Goal: Communication & Community: Answer question/provide support

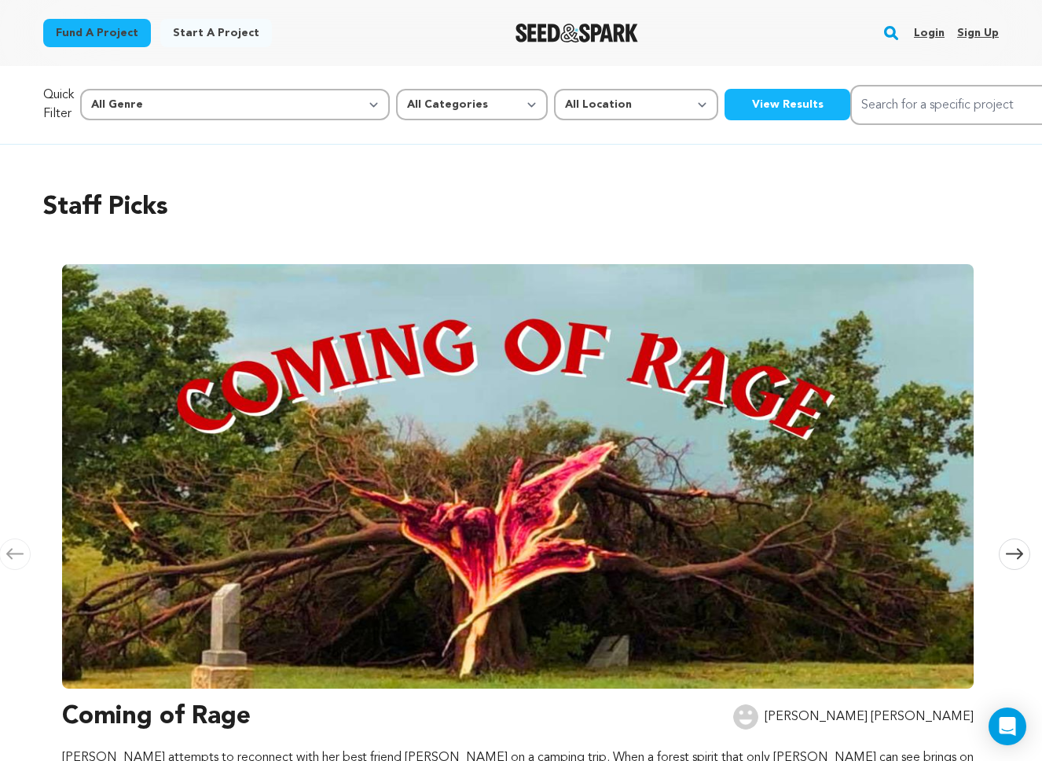
click at [758, 182] on div "Staff Picks Carousel Skip to previous slide page Carousel Coming of Rage Adrian…" at bounding box center [521, 503] width 956 height 693
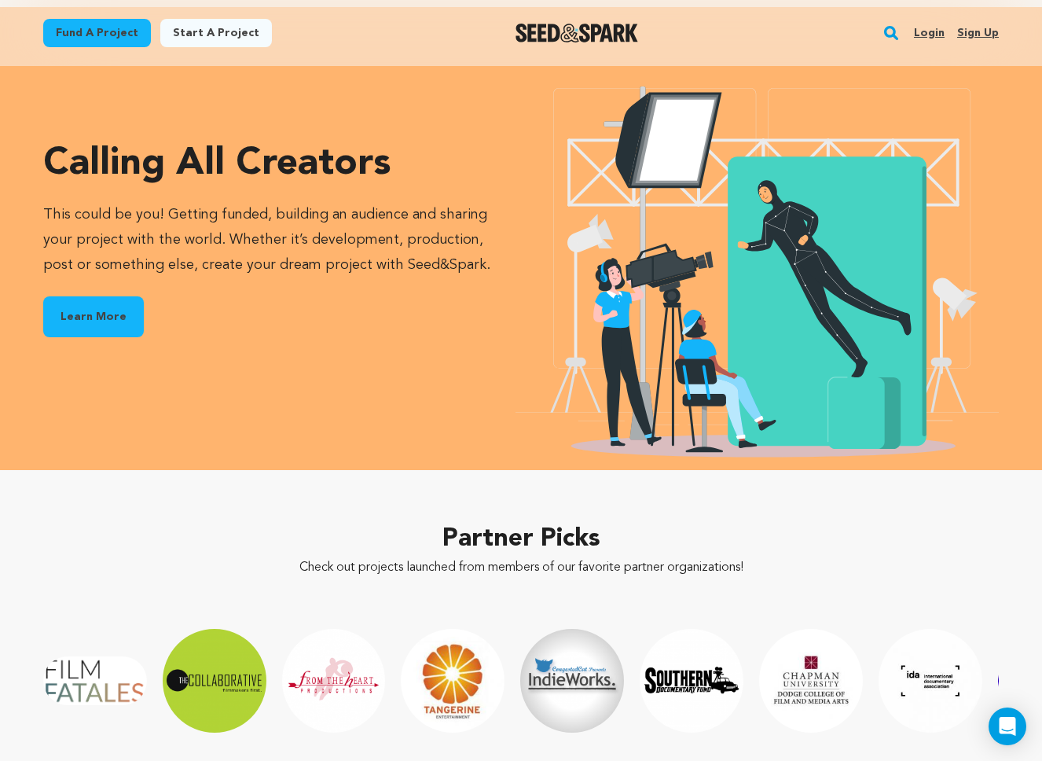
scroll to position [1917, 0]
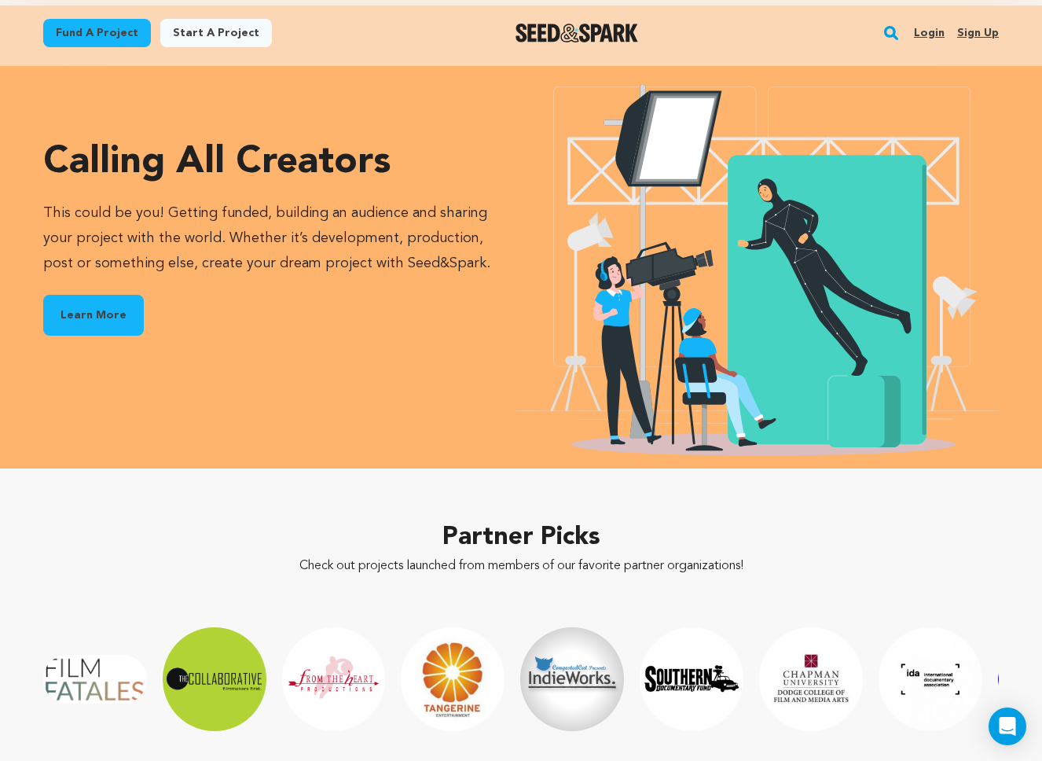
click at [98, 317] on link "Learn More" at bounding box center [93, 315] width 101 height 41
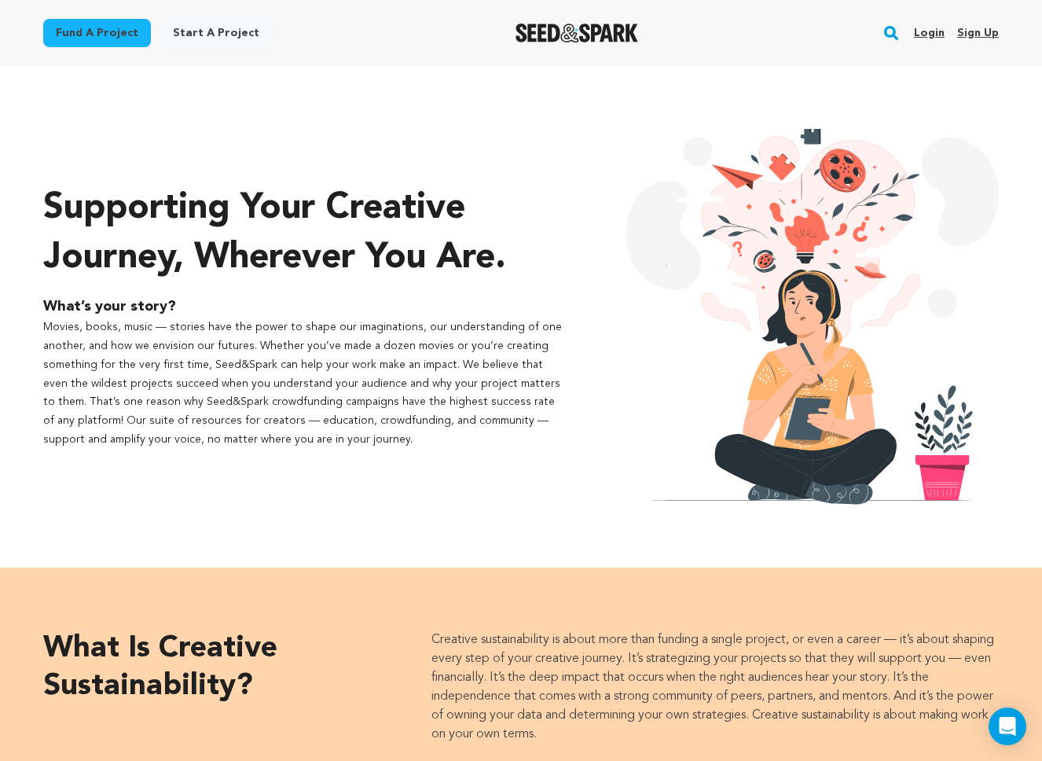
click at [566, 27] on img "Seed&Spark Homepage" at bounding box center [577, 33] width 123 height 19
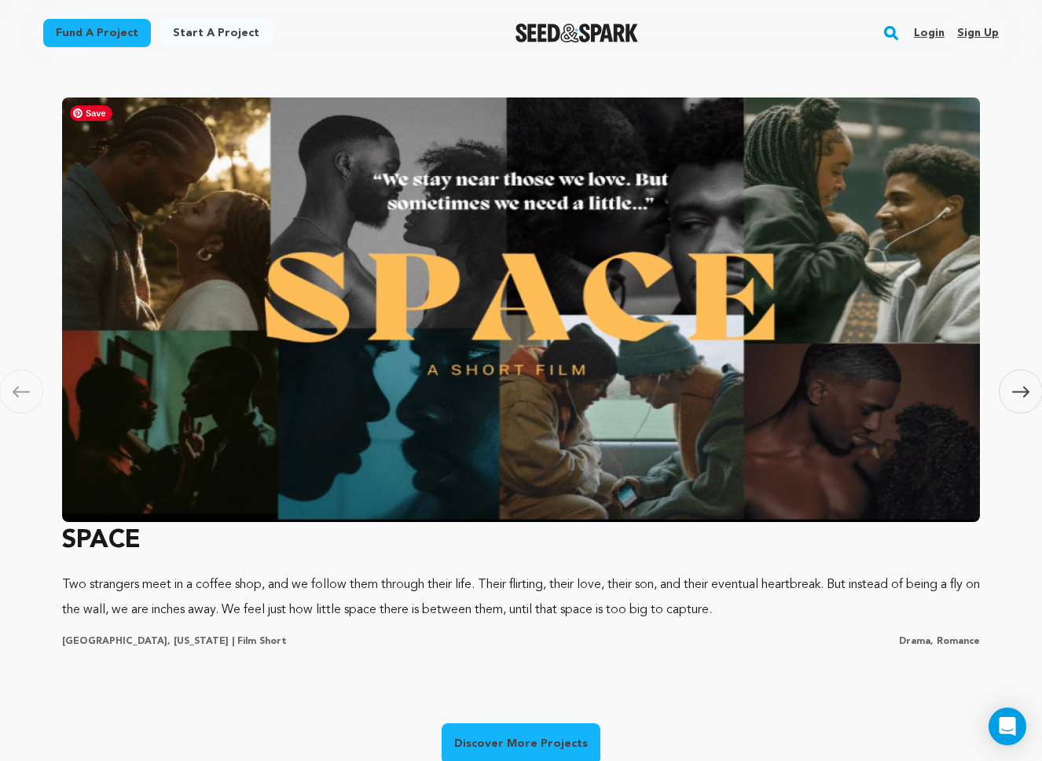
scroll to position [907, 0]
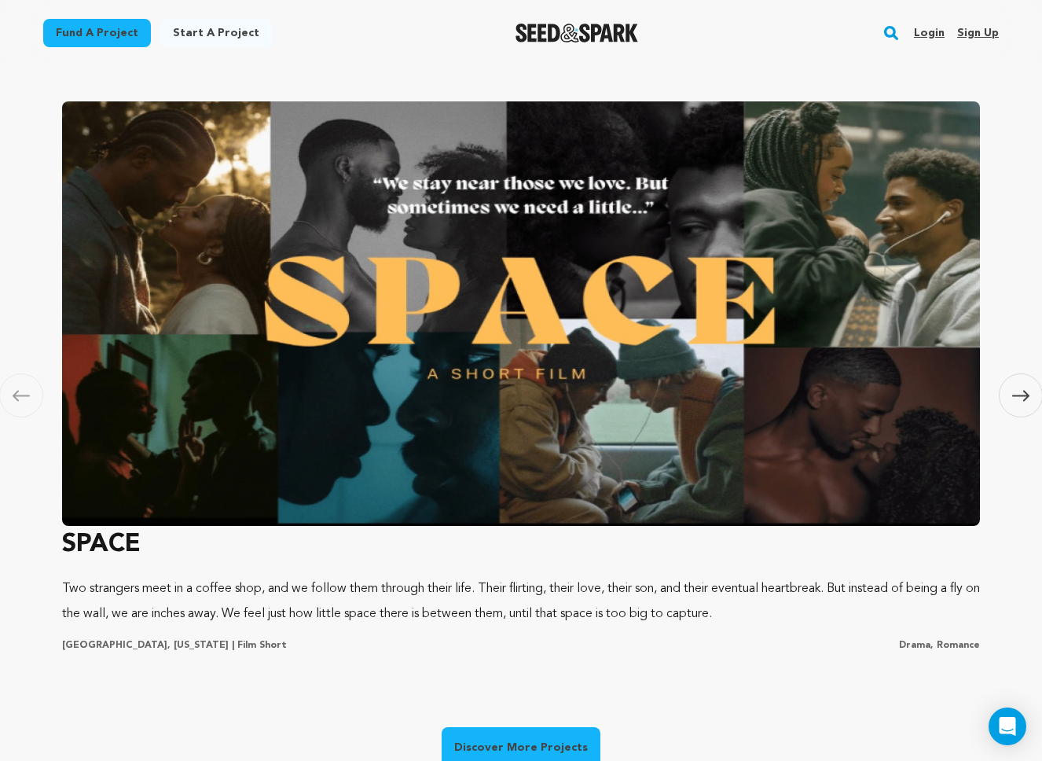
click at [1011, 387] on span at bounding box center [1021, 395] width 44 height 44
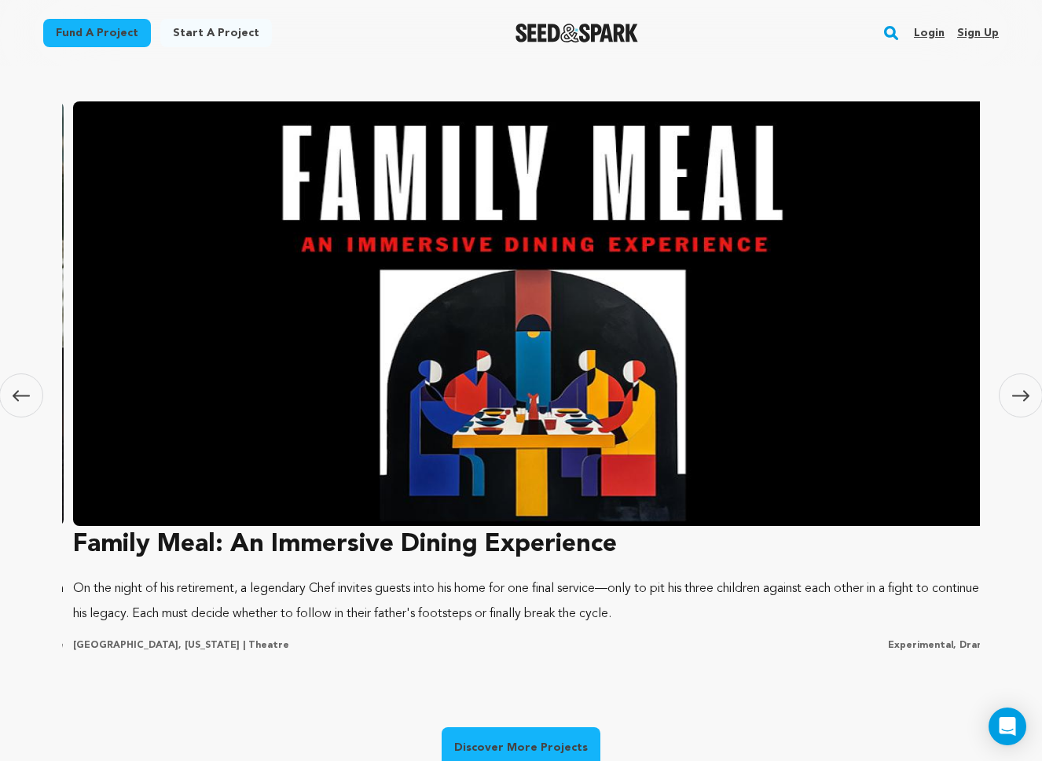
click at [1011, 387] on span at bounding box center [1021, 395] width 44 height 44
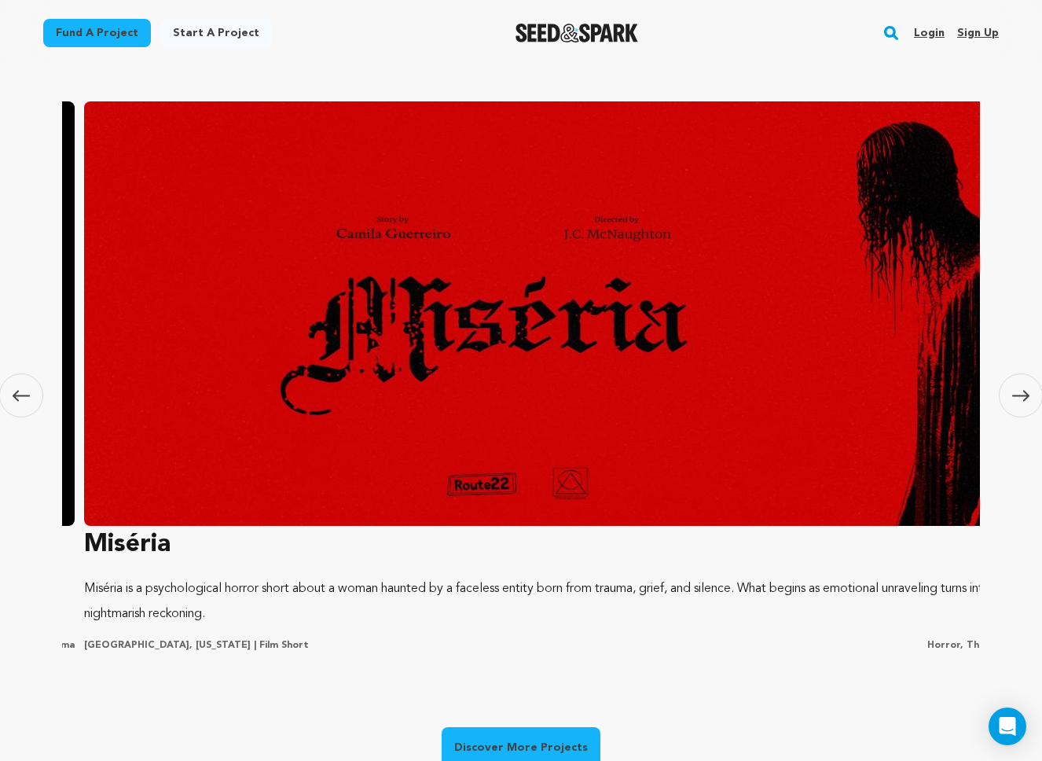
click at [1011, 387] on span at bounding box center [1021, 395] width 44 height 44
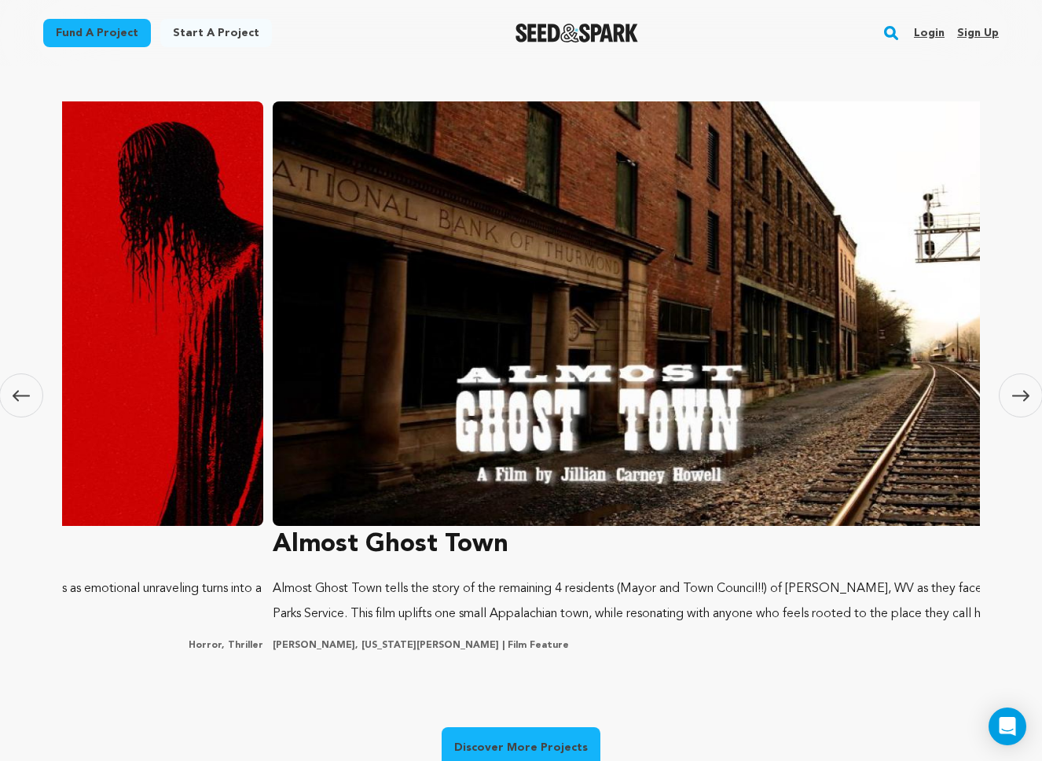
scroll to position [0, 272]
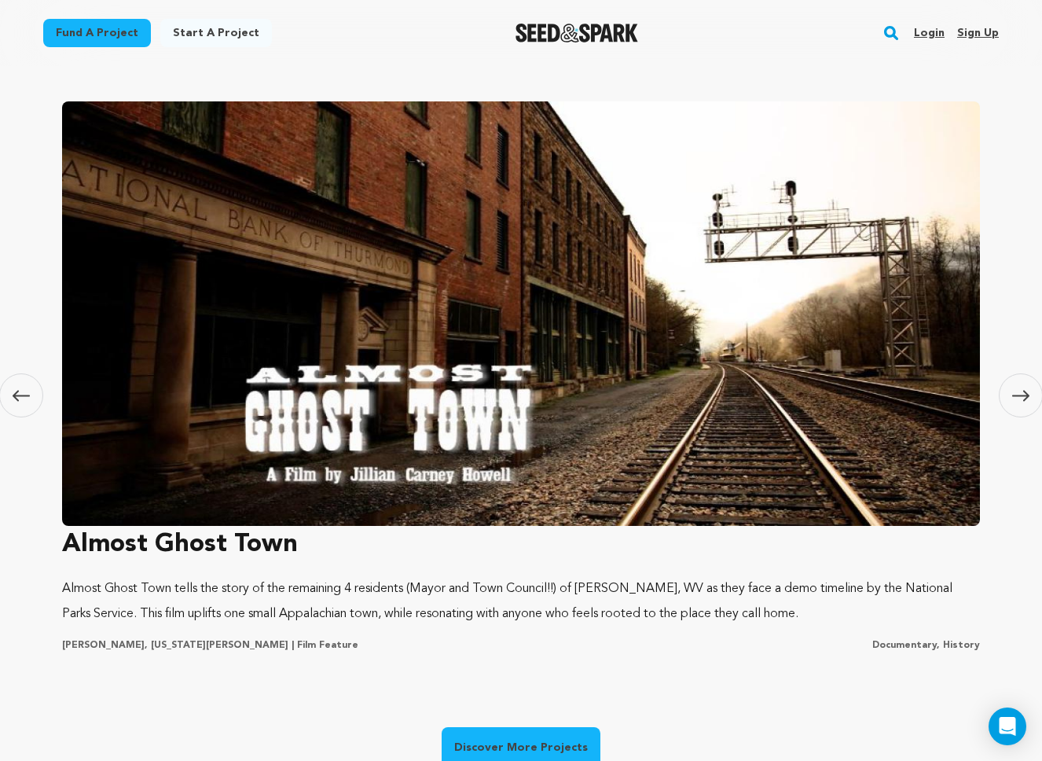
click at [1011, 387] on span at bounding box center [1021, 395] width 44 height 44
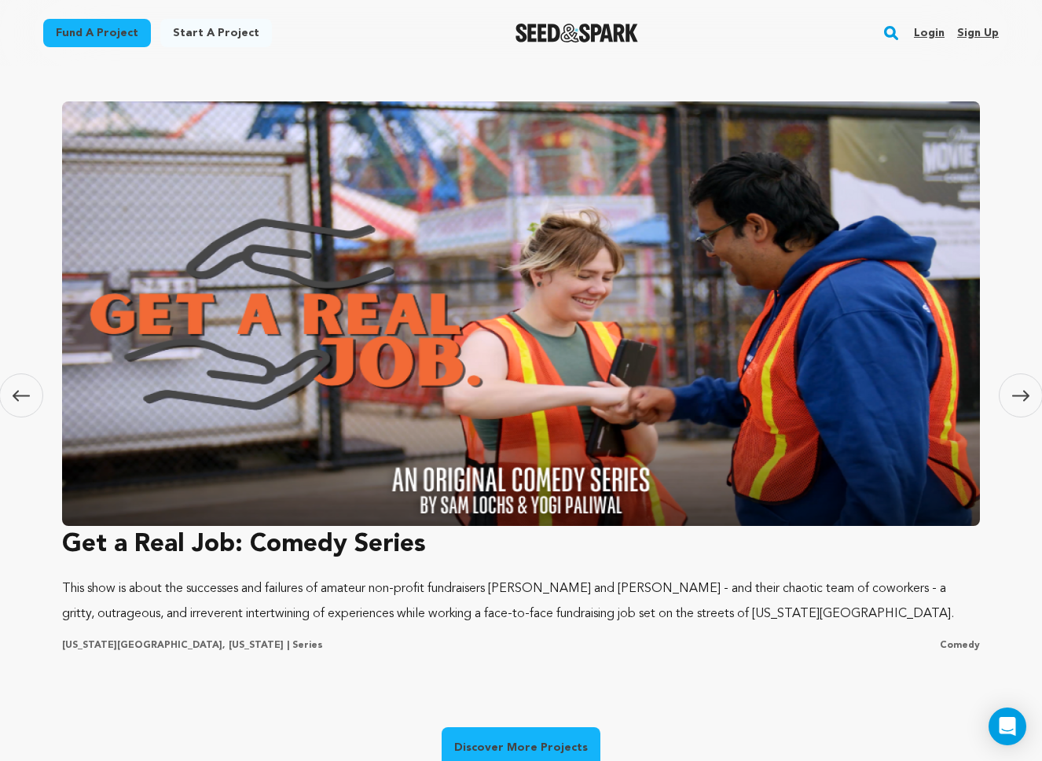
click at [1011, 387] on span at bounding box center [1021, 395] width 44 height 44
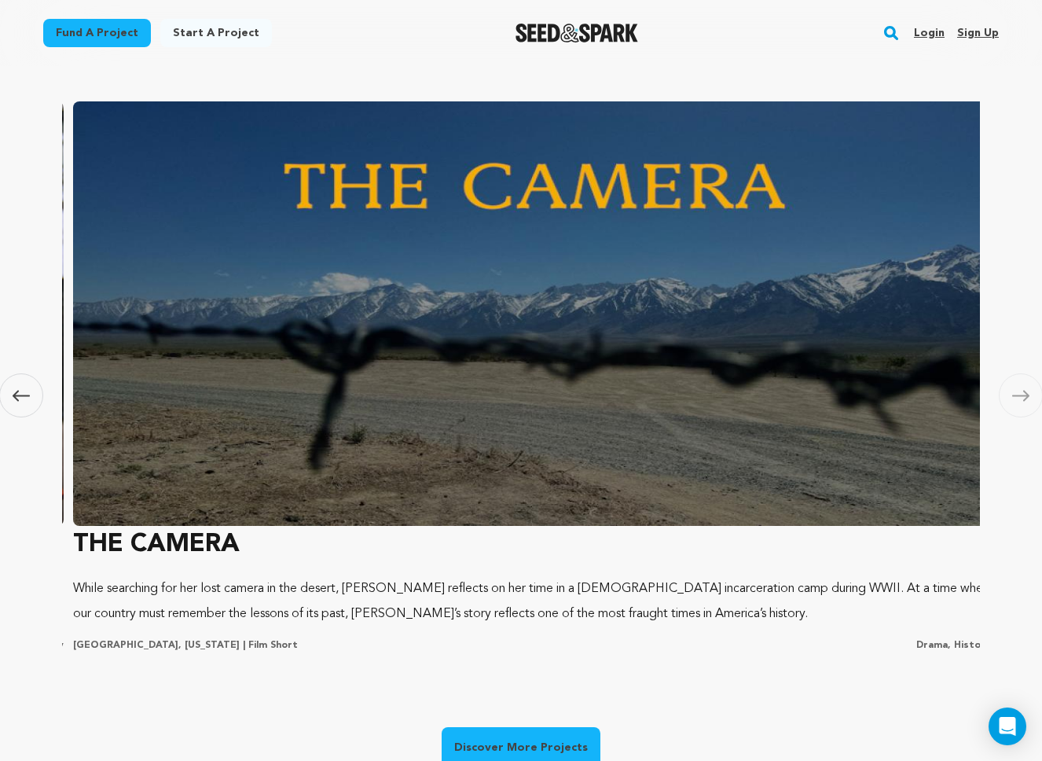
scroll to position [0, 4637]
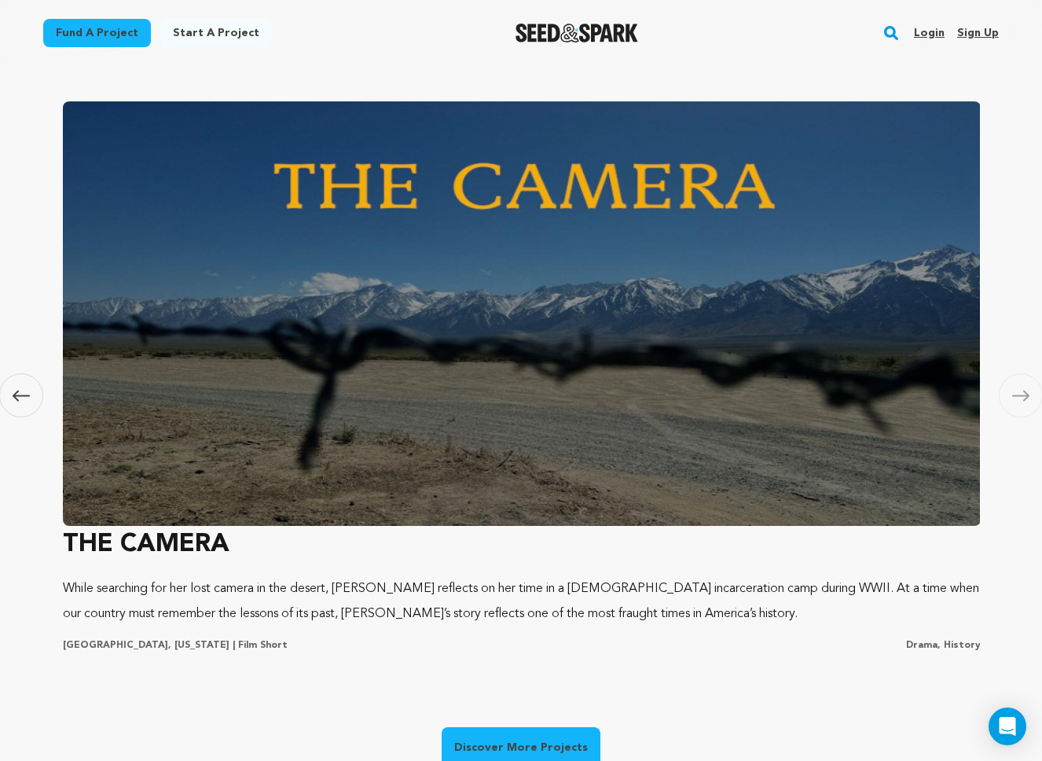
click at [1011, 387] on span at bounding box center [1021, 395] width 44 height 44
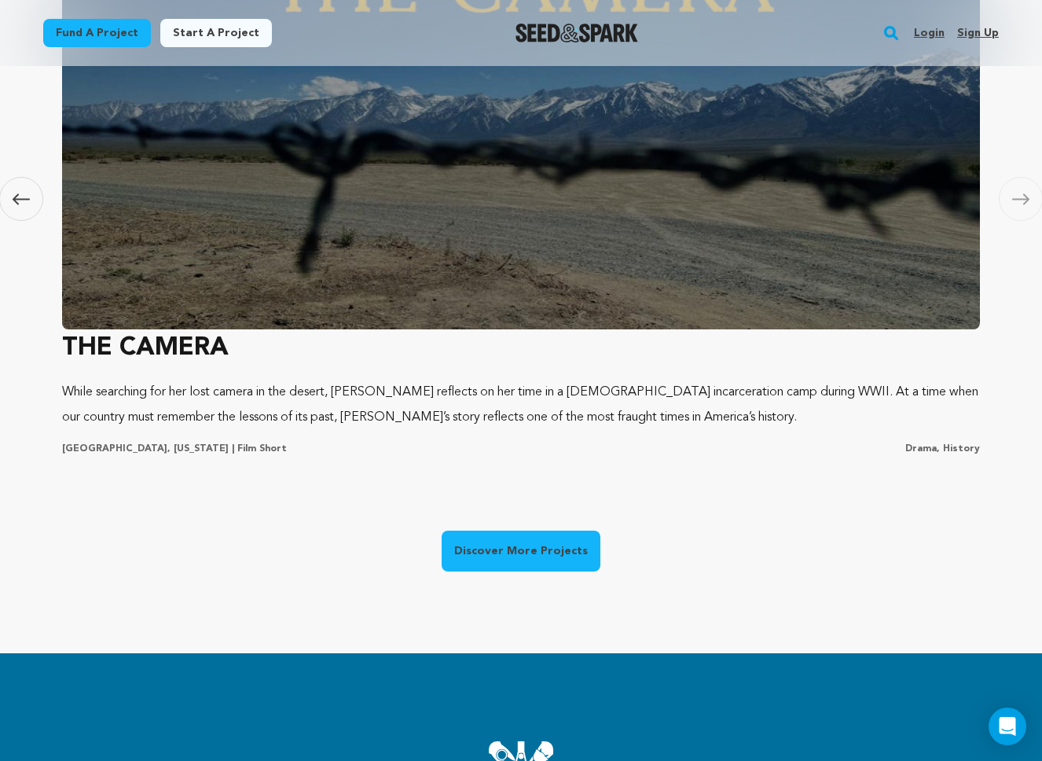
scroll to position [1104, 0]
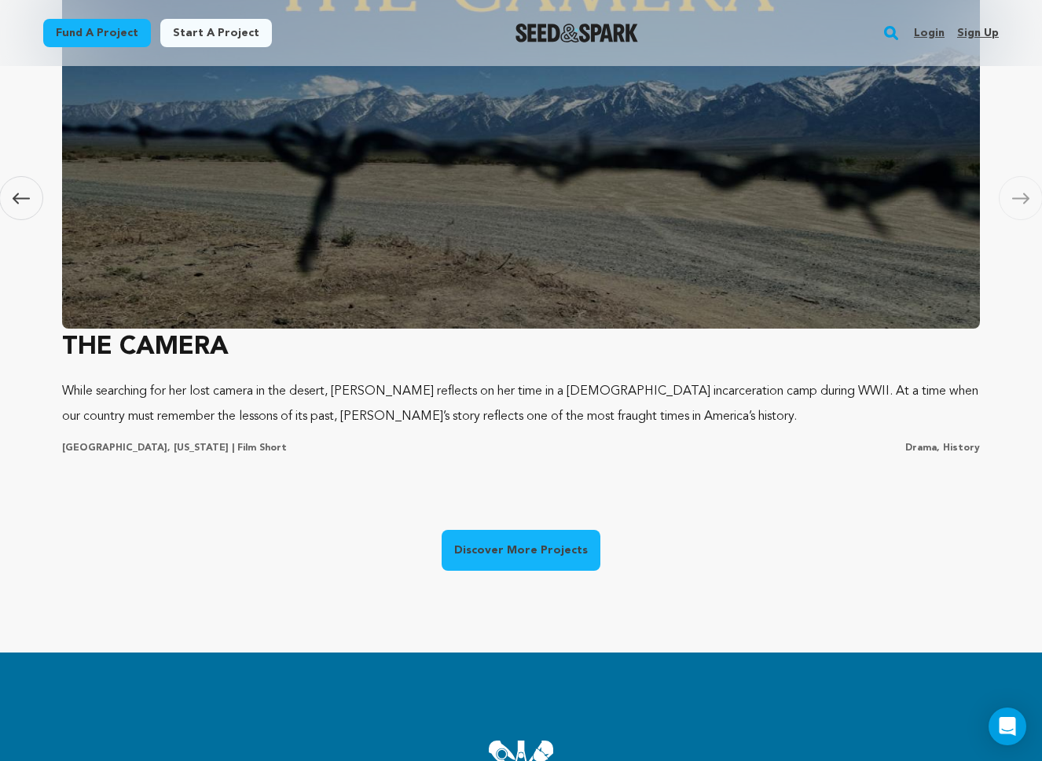
click at [484, 538] on link "Discover More Projects" at bounding box center [521, 550] width 159 height 41
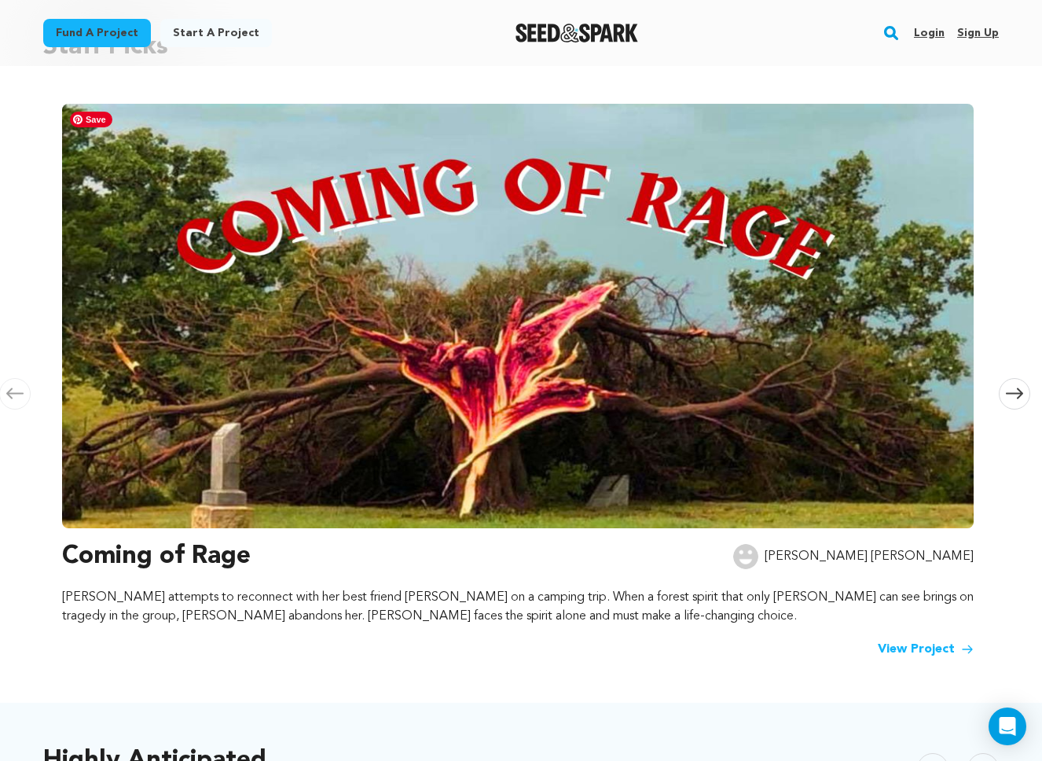
scroll to position [156, 0]
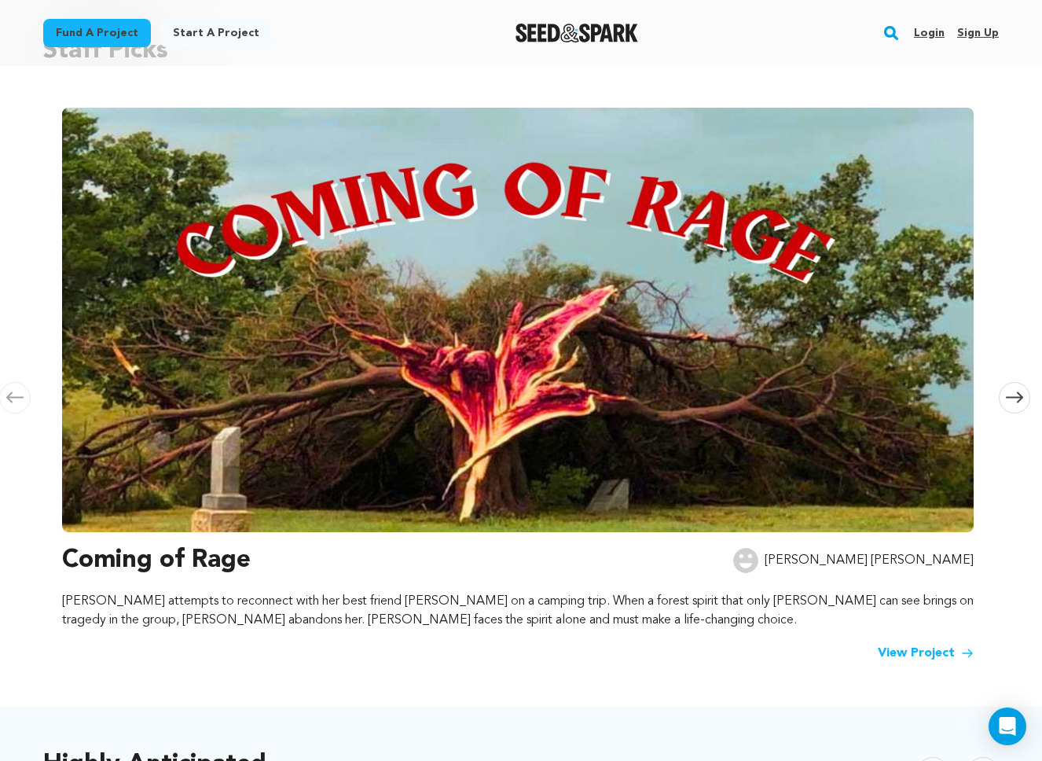
click at [1016, 399] on icon at bounding box center [1014, 397] width 17 height 12
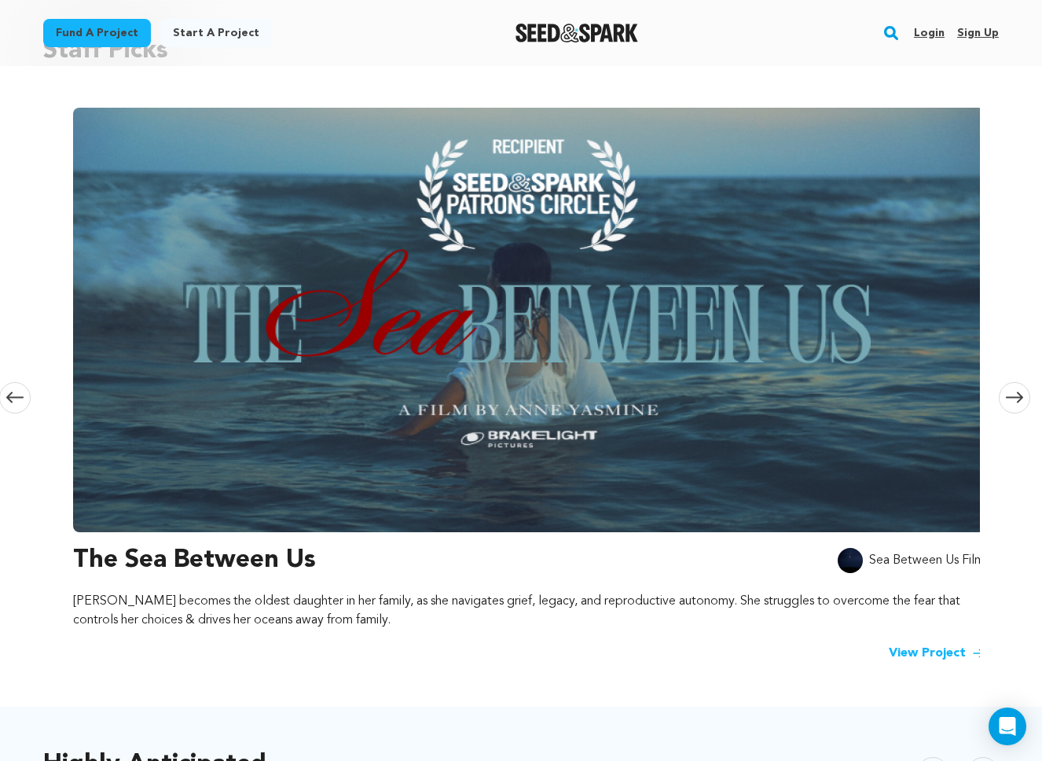
click at [1016, 399] on icon at bounding box center [1014, 397] width 17 height 12
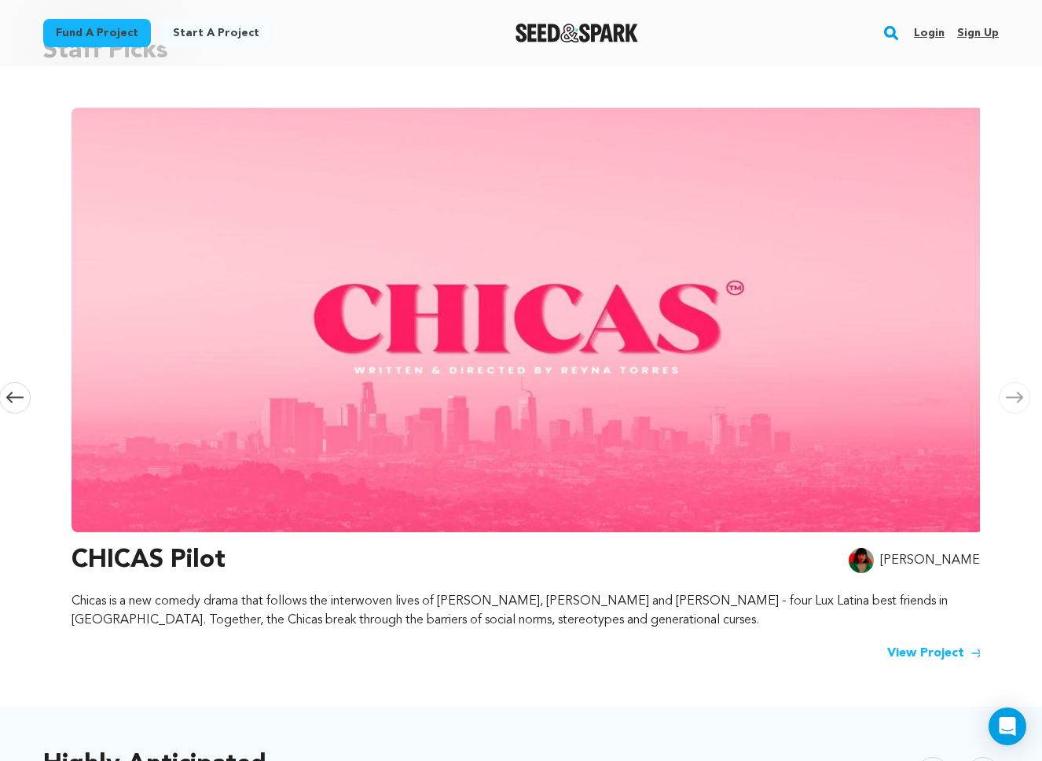
scroll to position [0, 1855]
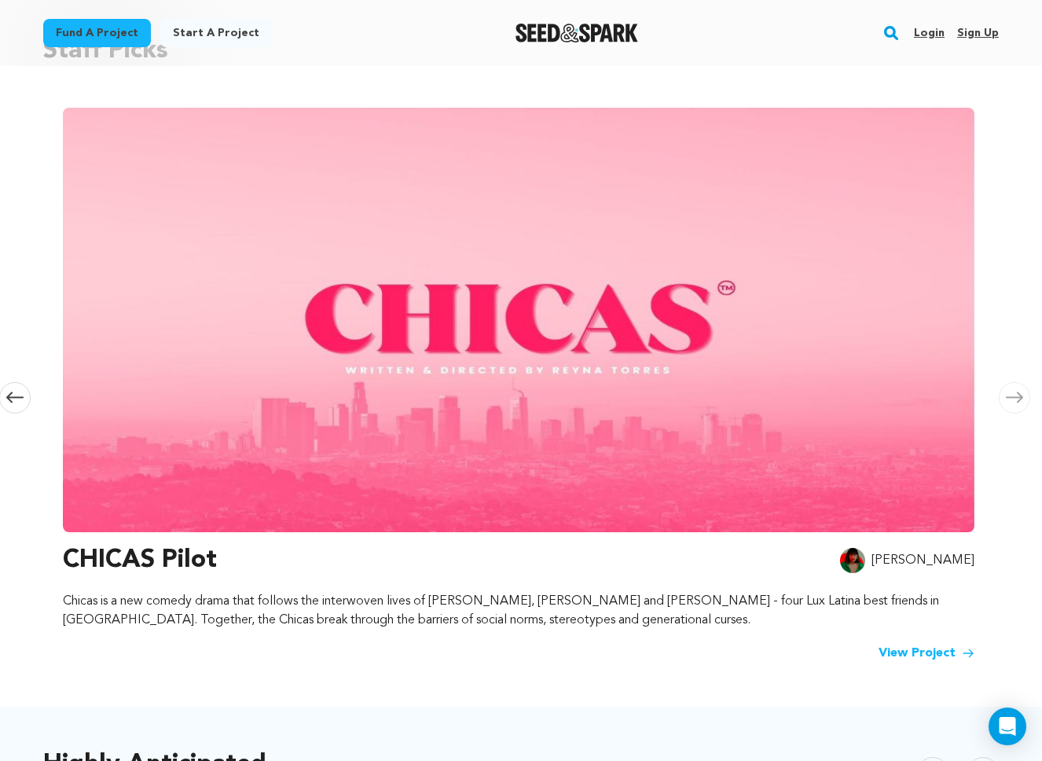
click at [1016, 399] on icon at bounding box center [1014, 397] width 17 height 12
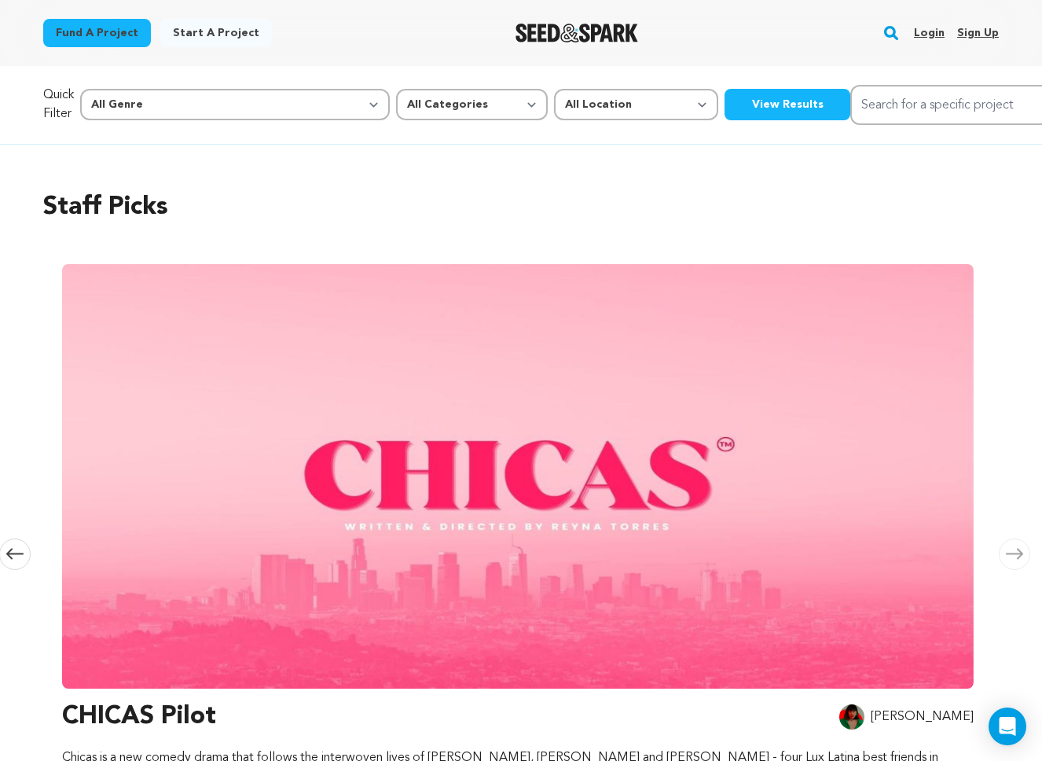
scroll to position [1, 0]
click at [935, 38] on link "Login" at bounding box center [929, 32] width 31 height 25
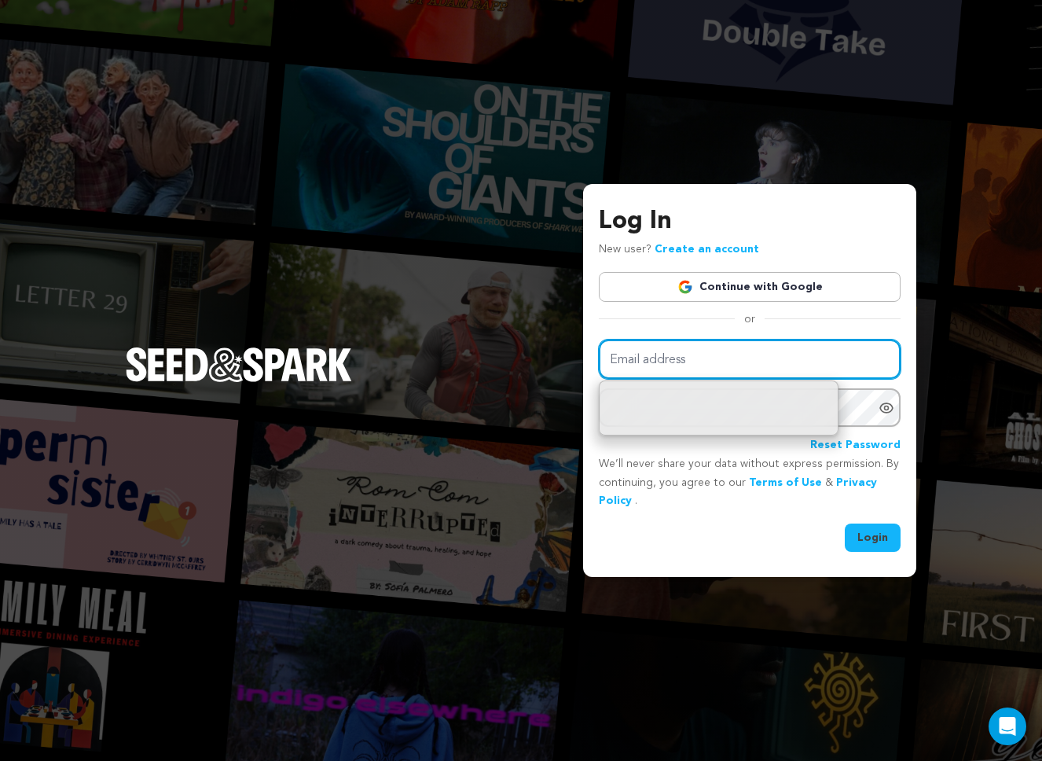
click at [657, 358] on input "Email address" at bounding box center [750, 360] width 302 height 40
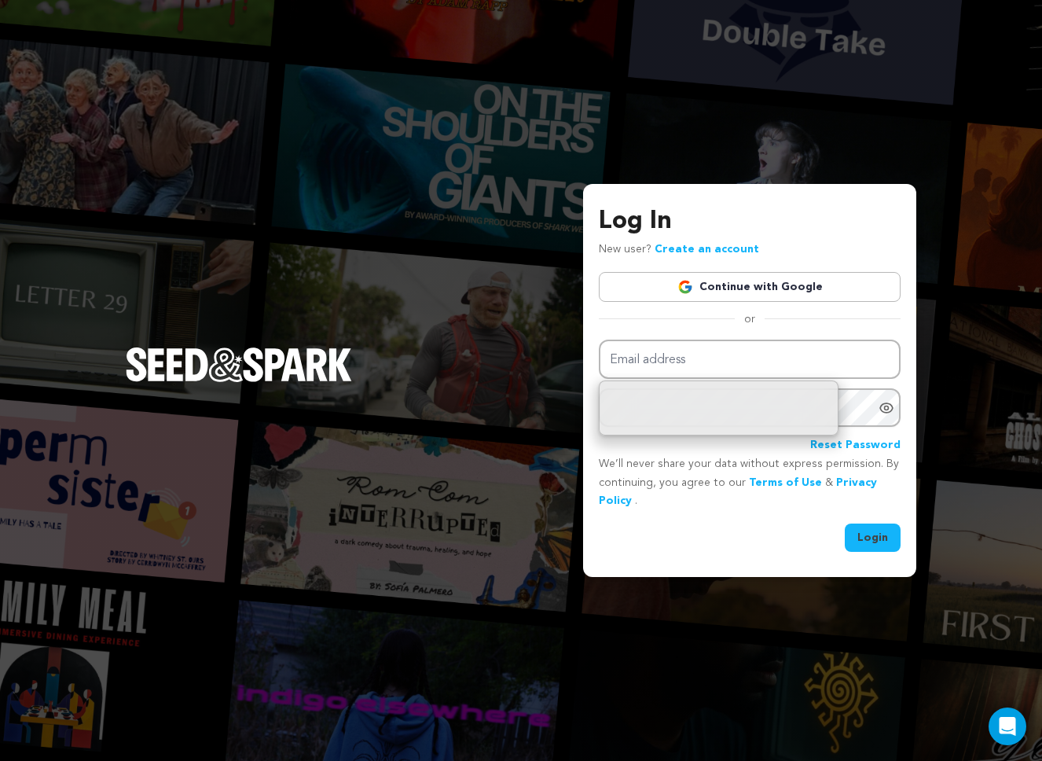
click at [654, 297] on link "Continue with Google" at bounding box center [750, 287] width 302 height 30
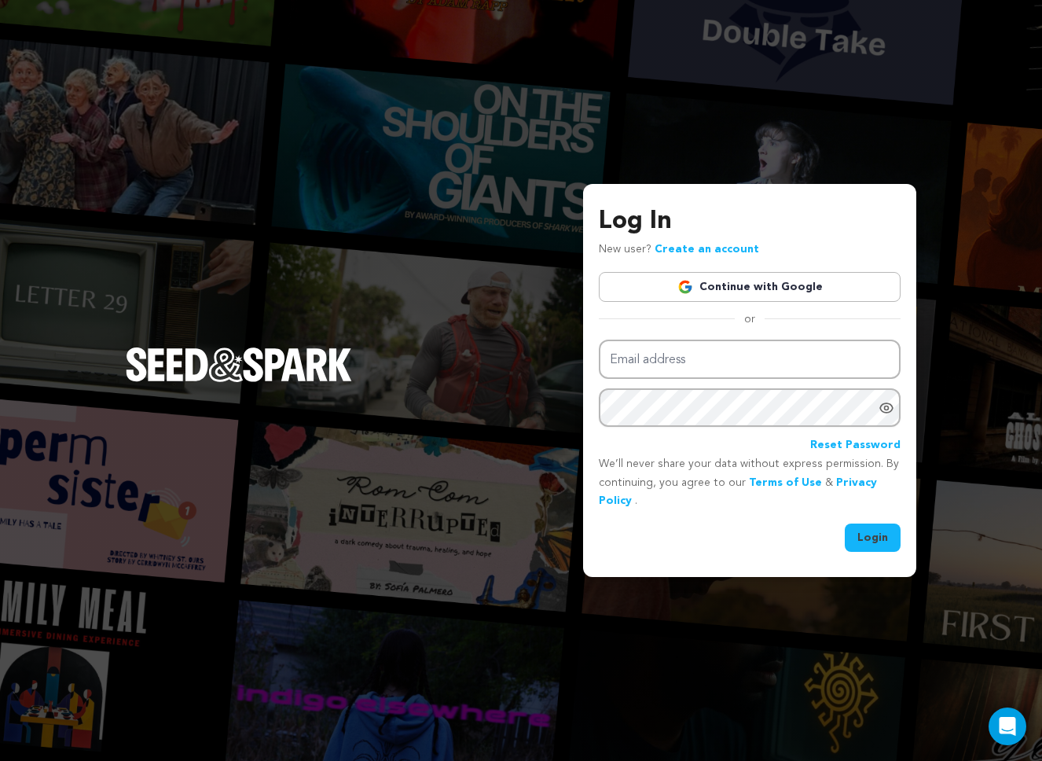
click at [729, 282] on link "Continue with Google" at bounding box center [750, 287] width 302 height 30
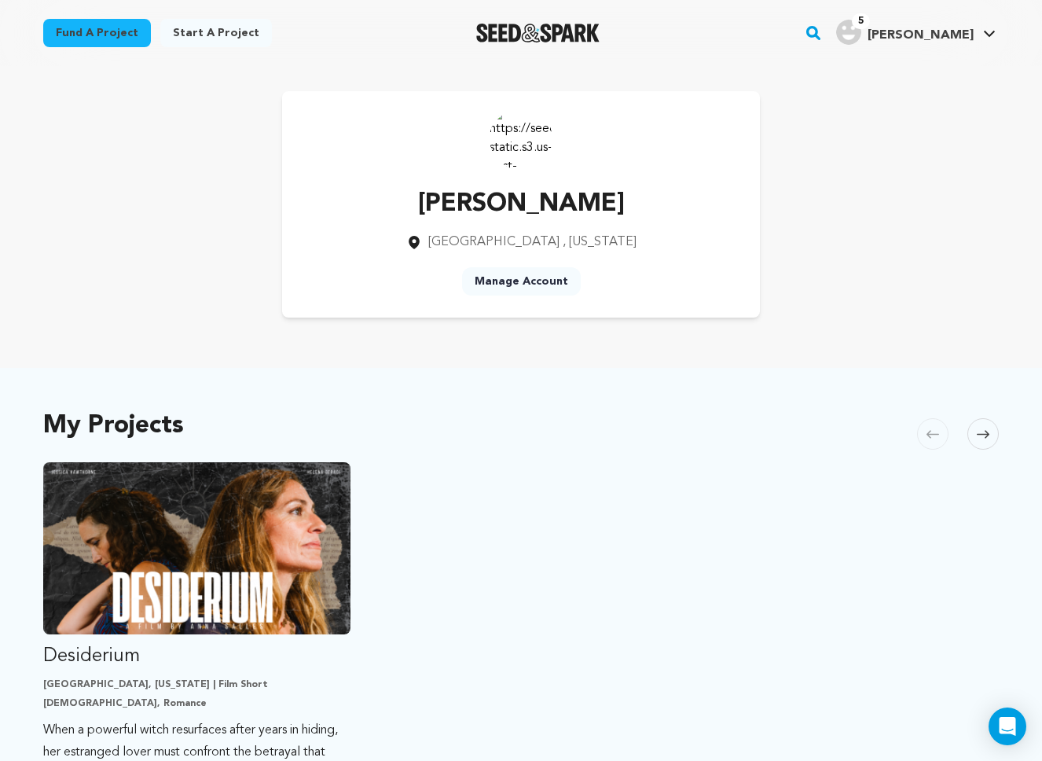
click at [861, 35] on img "Anna S.'s Profile" at bounding box center [848, 32] width 25 height 25
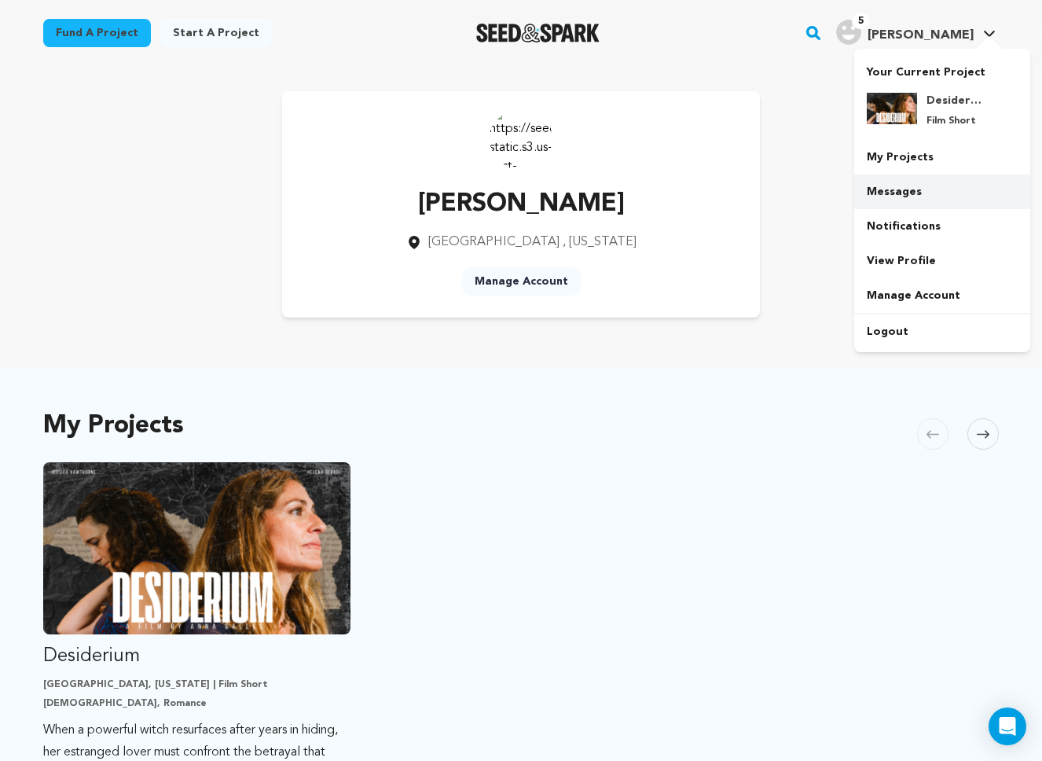
click at [880, 193] on link "Messages" at bounding box center [942, 191] width 176 height 35
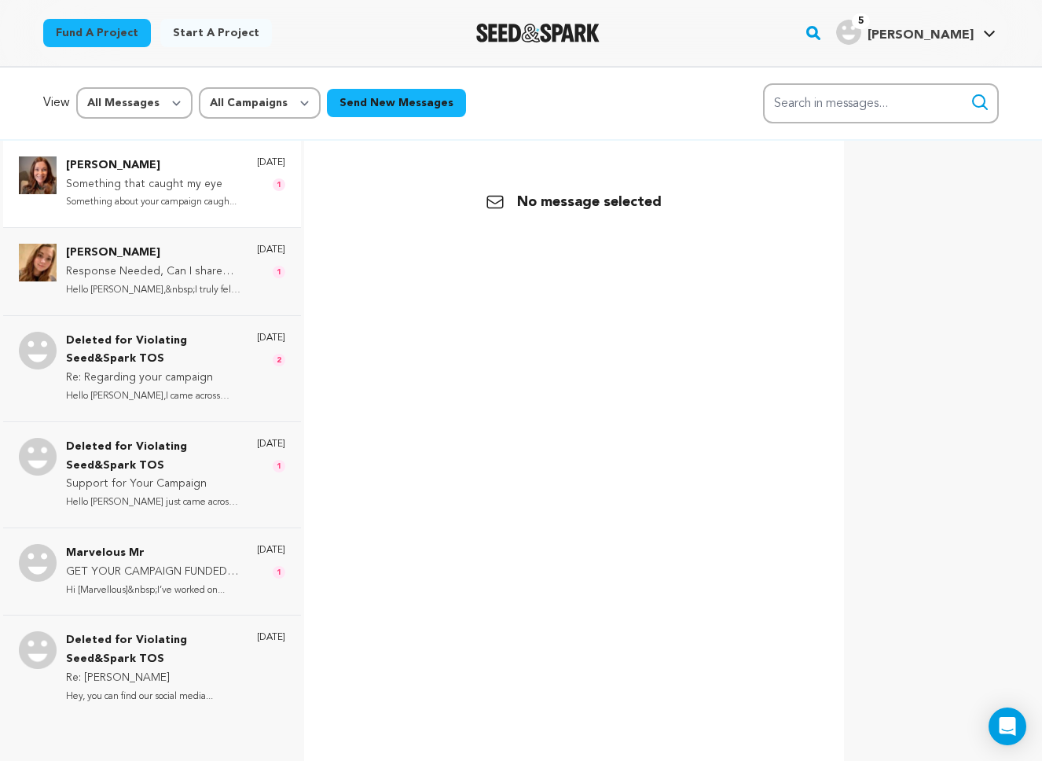
click at [163, 182] on p "Something that caught my eye" at bounding box center [151, 184] width 171 height 19
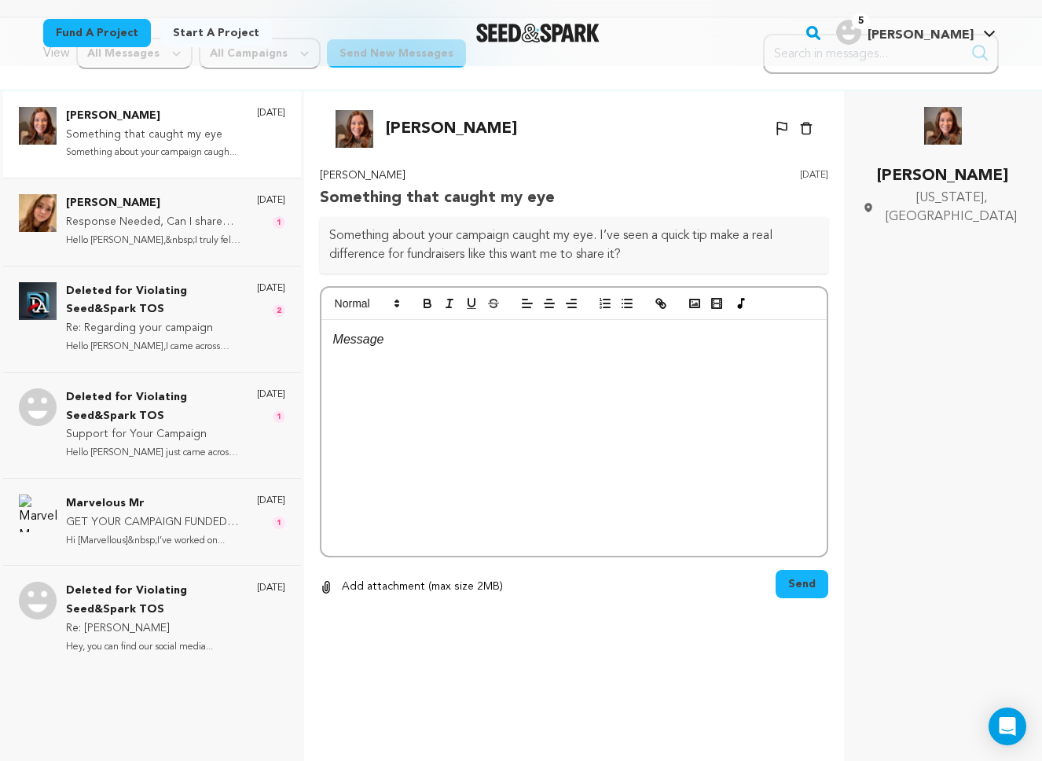
scroll to position [47, 0]
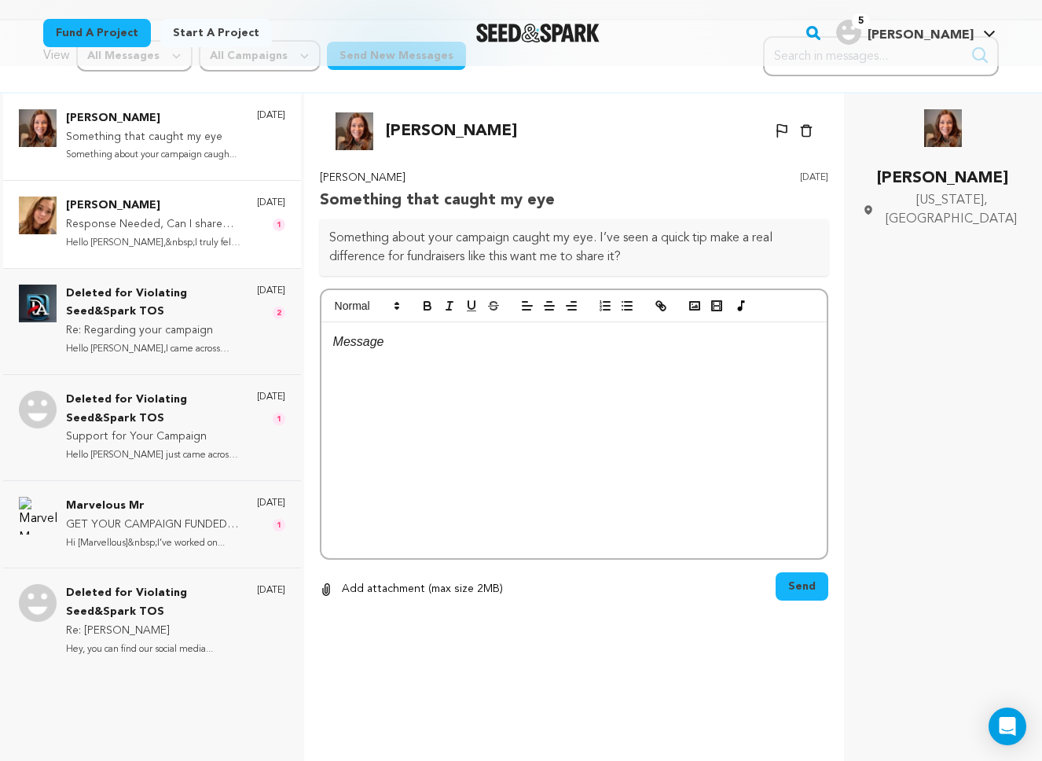
click at [196, 209] on p "[PERSON_NAME]" at bounding box center [153, 205] width 175 height 19
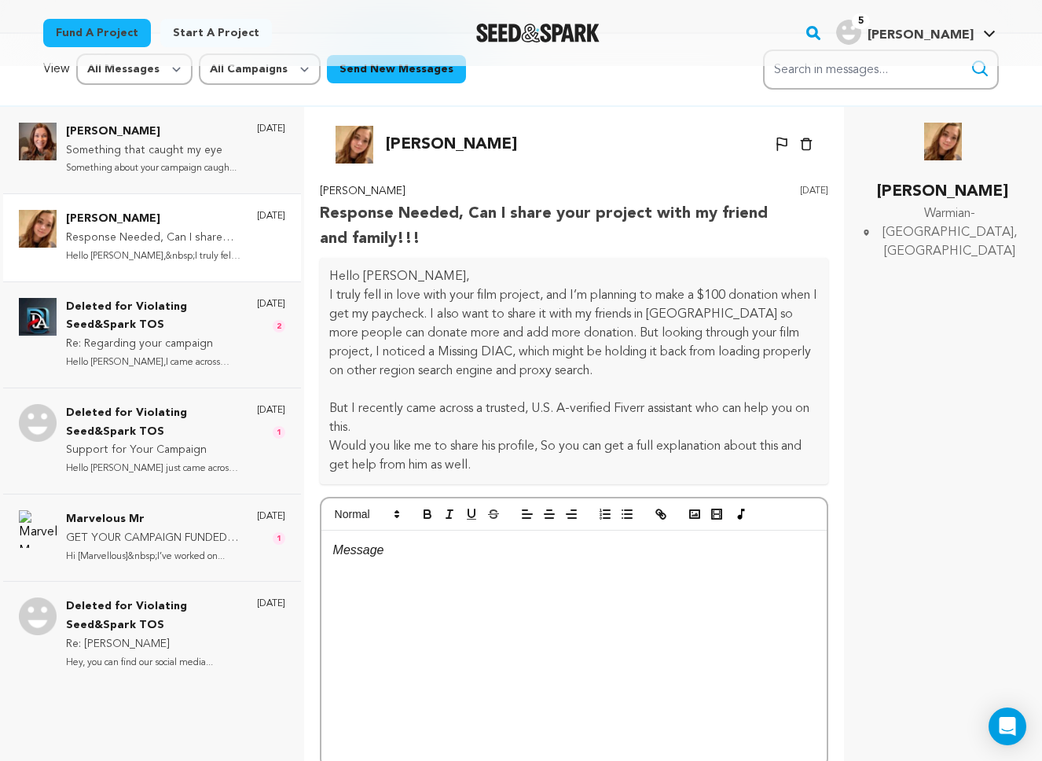
scroll to position [32, 0]
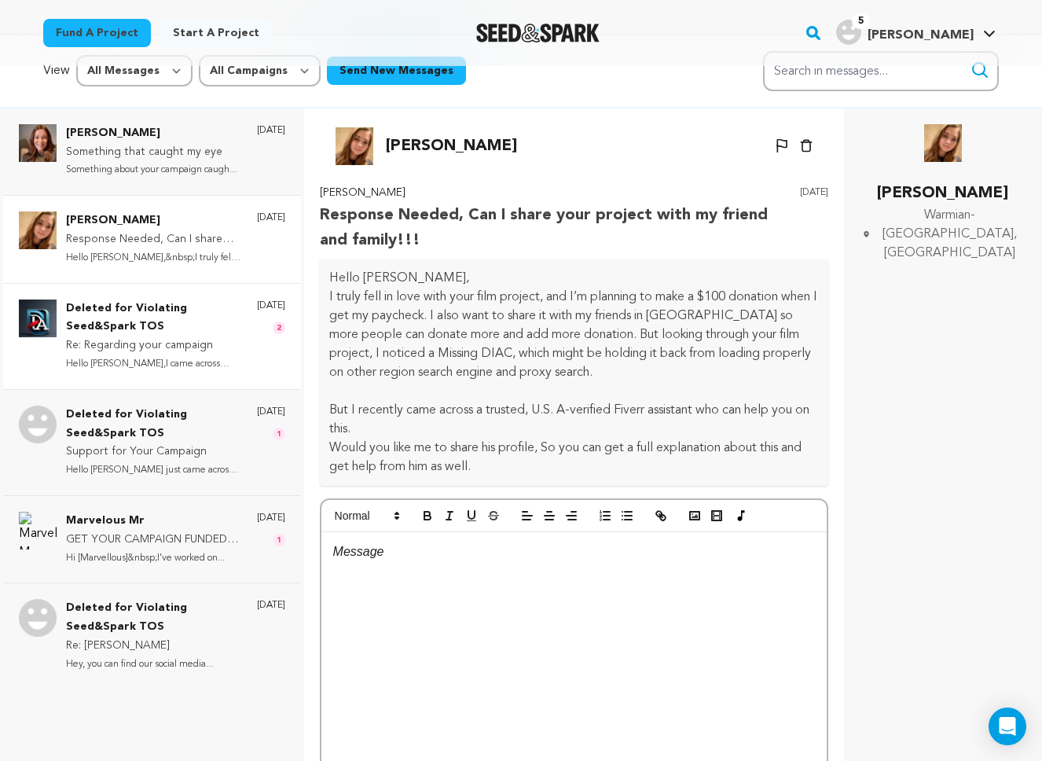
click at [201, 325] on p "Deleted for Violating Seed&Spark TOS" at bounding box center [153, 318] width 175 height 38
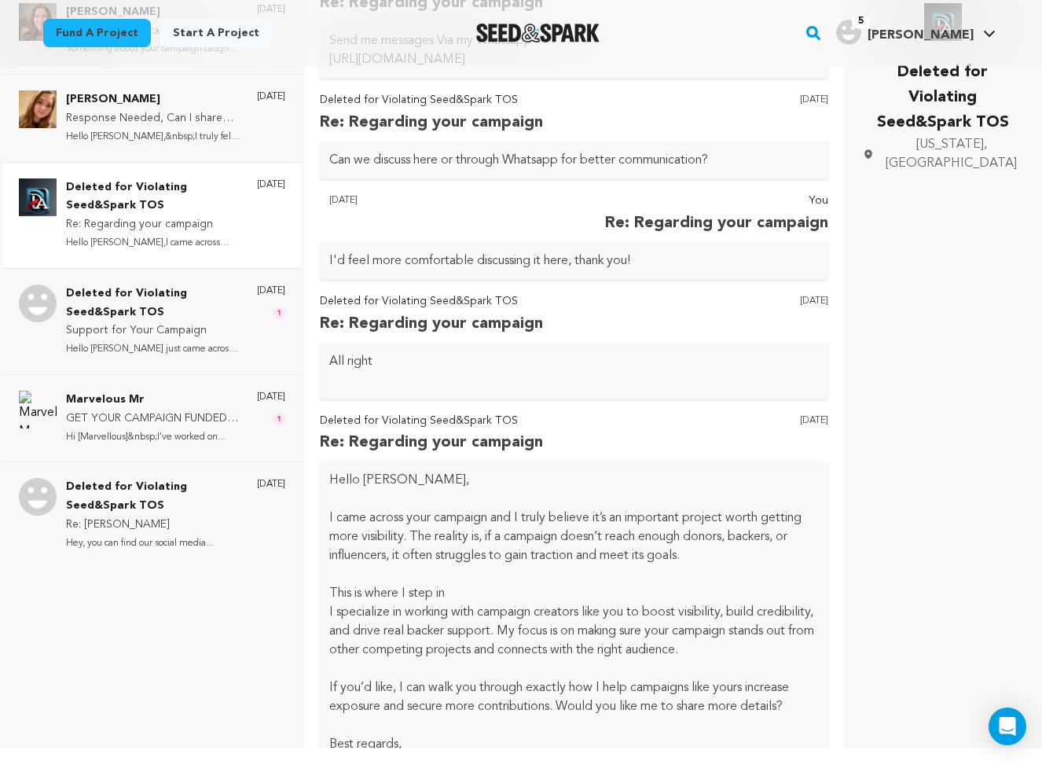
scroll to position [852, 0]
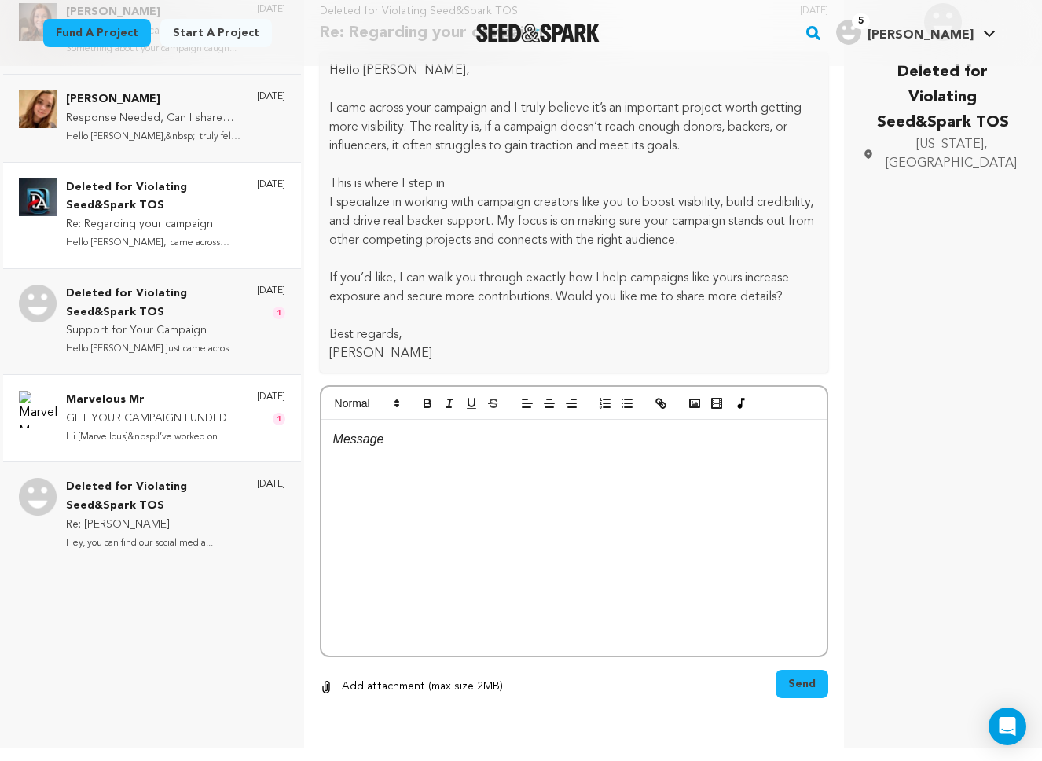
click at [194, 420] on p "GET YOUR CAMPAIGN FUNDED WITHOUT HIRING EXPERT" at bounding box center [153, 418] width 175 height 19
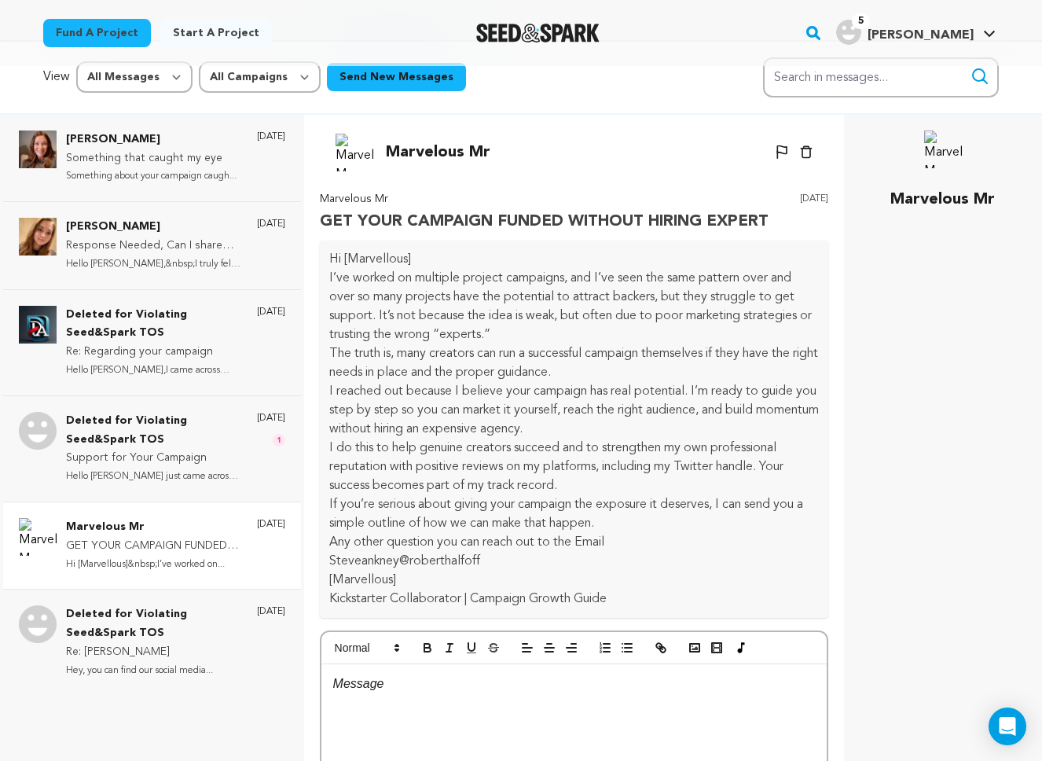
scroll to position [24, 0]
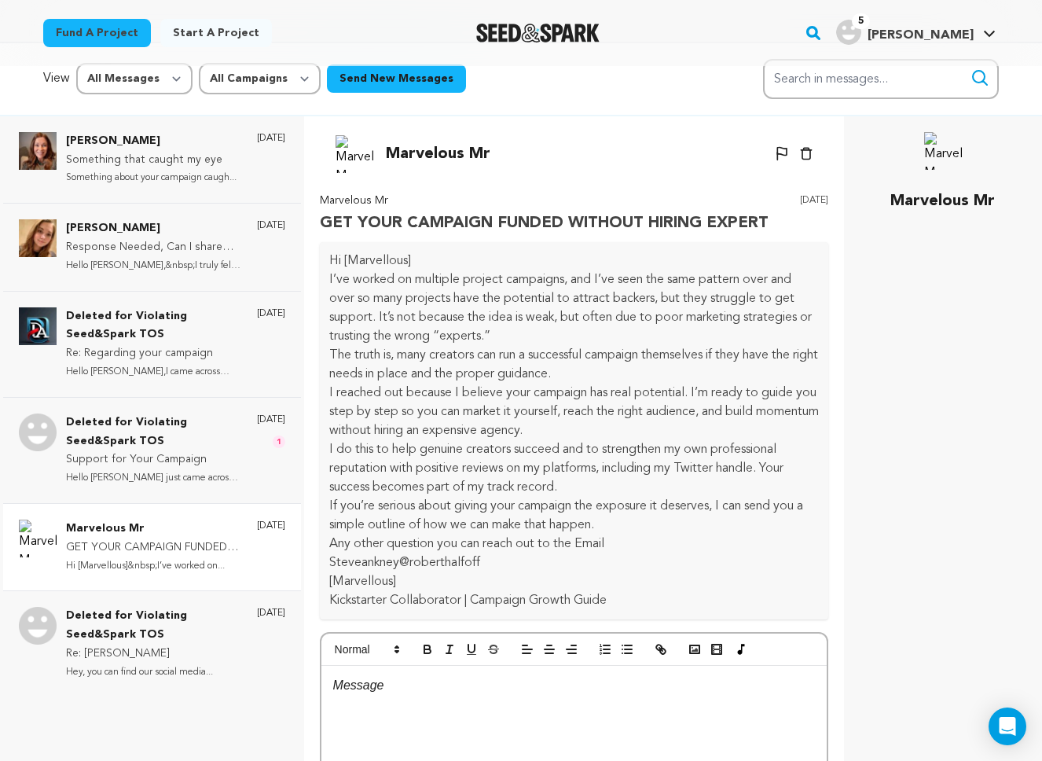
click at [784, 154] on icon at bounding box center [781, 153] width 11 height 15
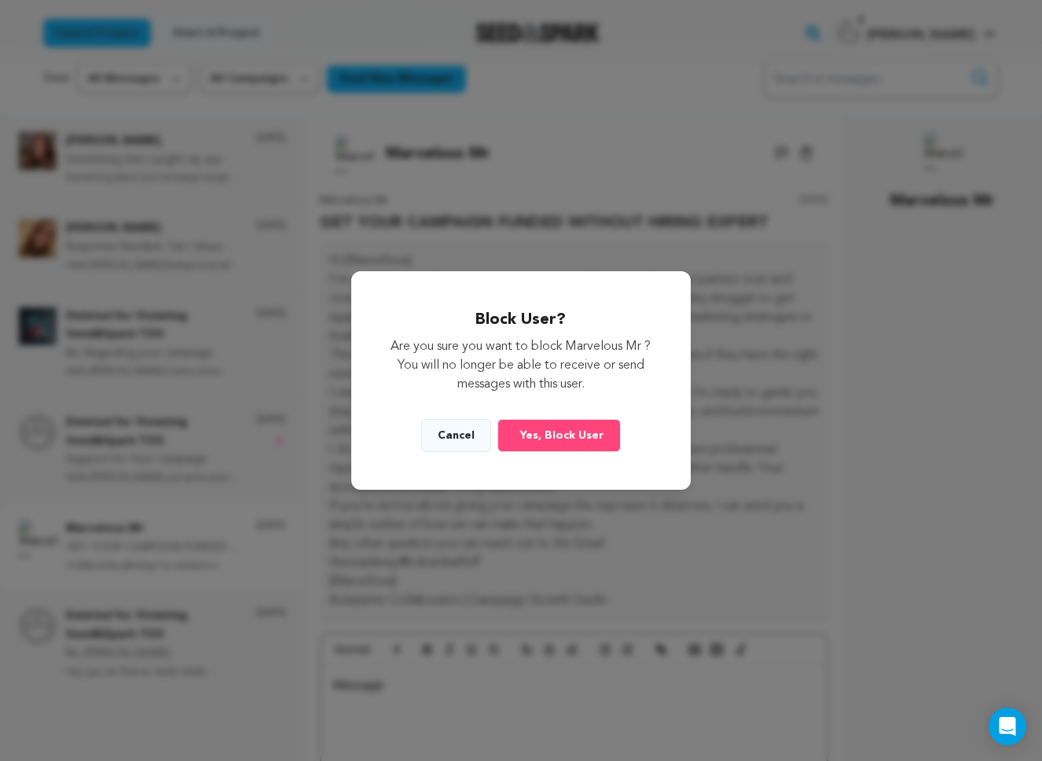
click at [457, 439] on button "Cancel" at bounding box center [456, 435] width 70 height 33
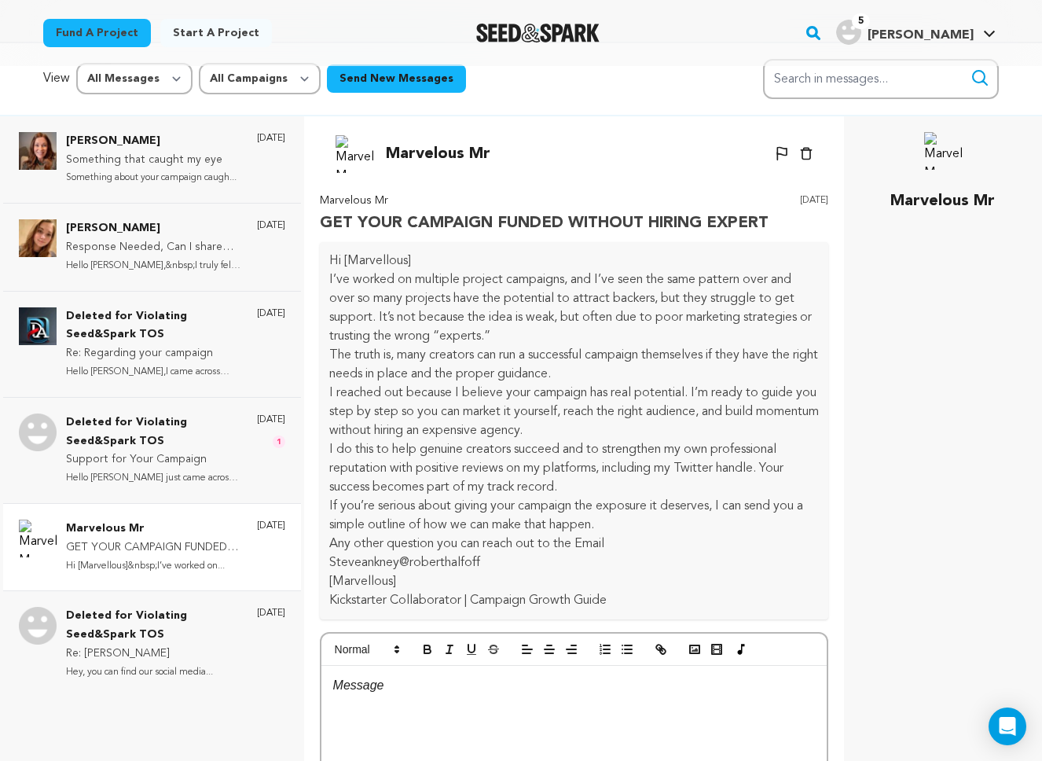
click at [779, 153] on icon at bounding box center [781, 151] width 10 height 9
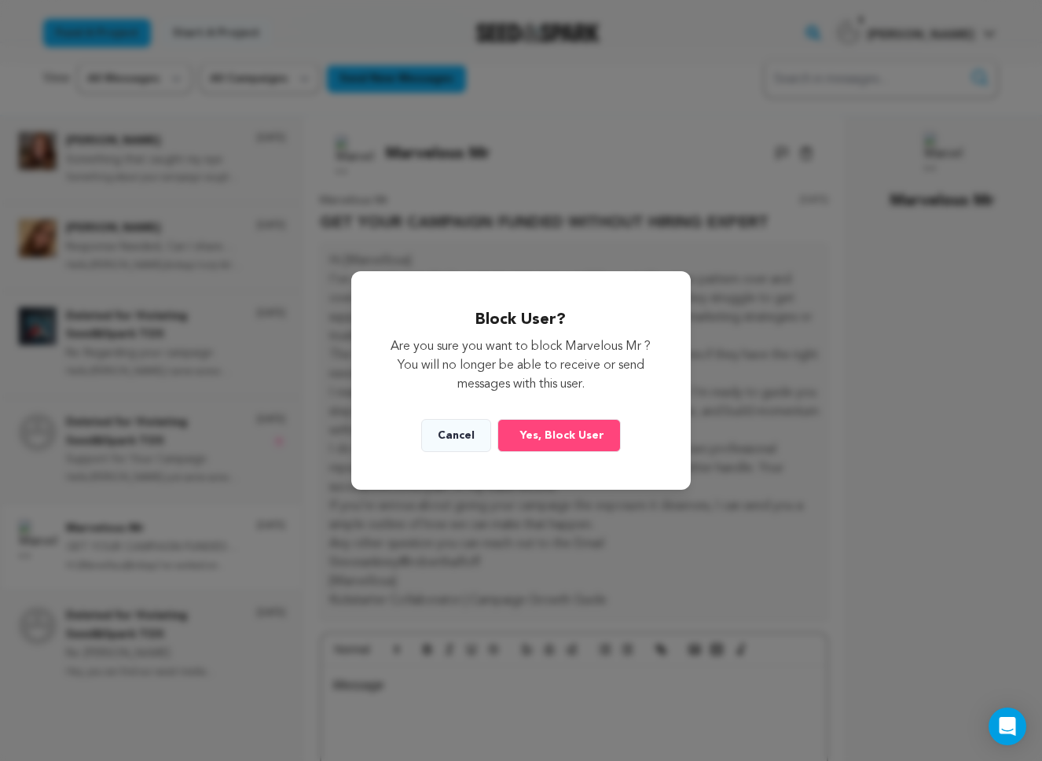
click at [534, 449] on button "Yes, Block User" at bounding box center [558, 435] width 123 height 33
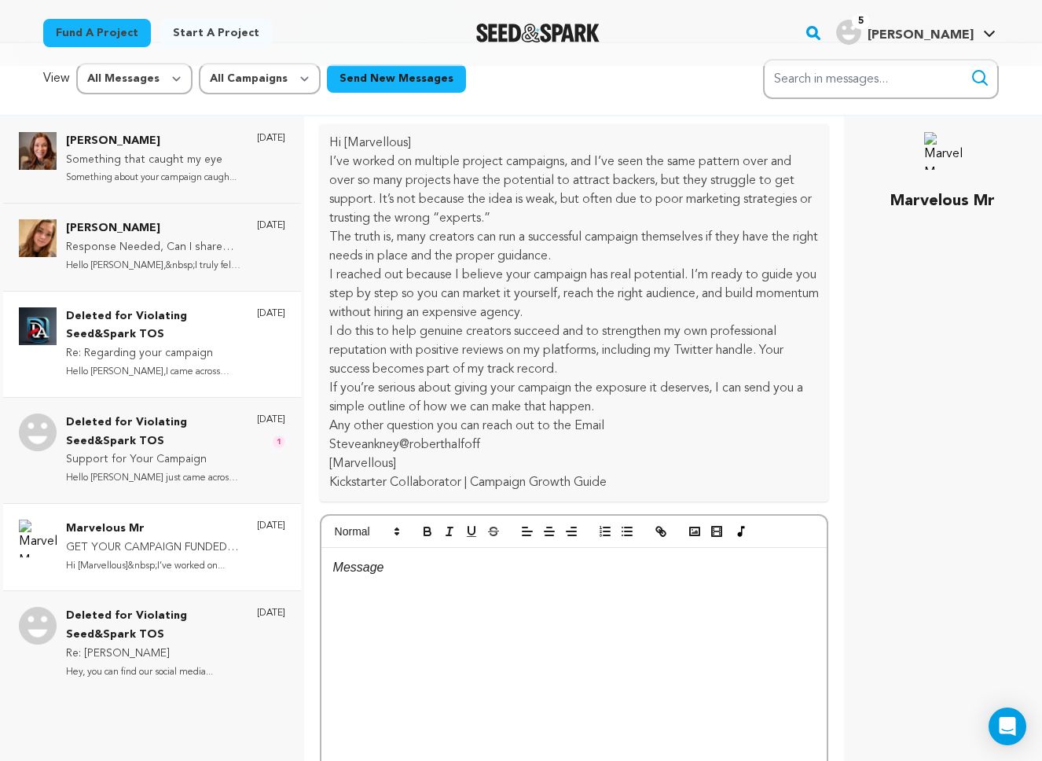
scroll to position [0, 0]
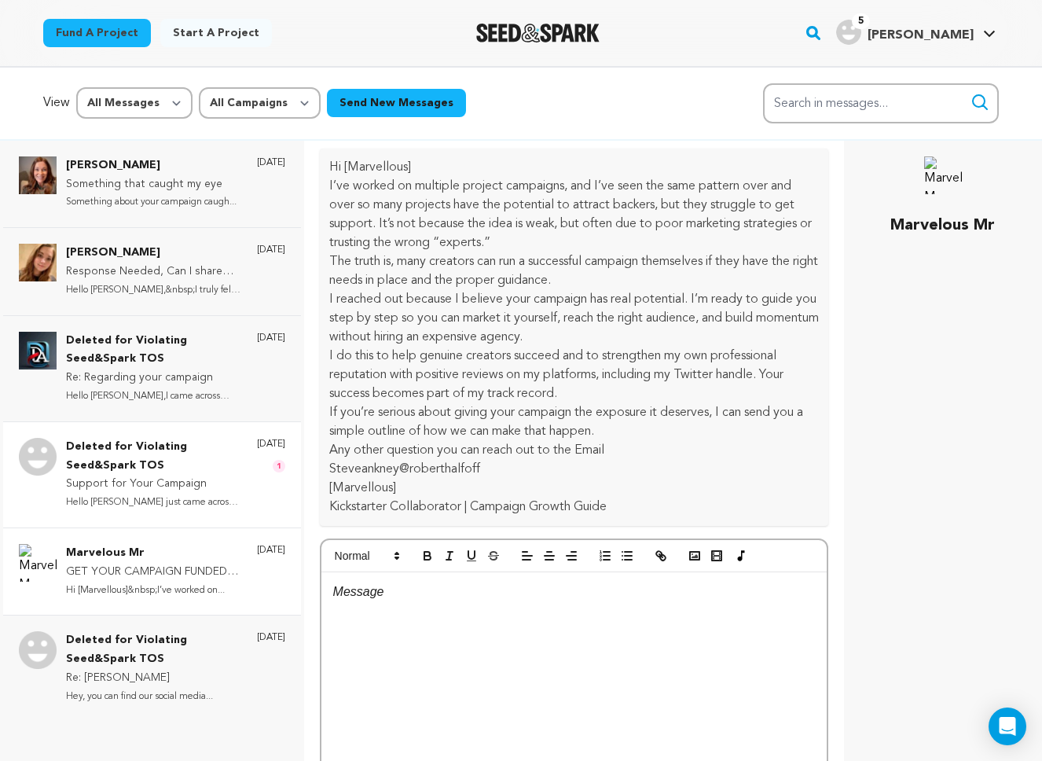
click at [214, 482] on p "Support for Your Campaign" at bounding box center [153, 484] width 175 height 19
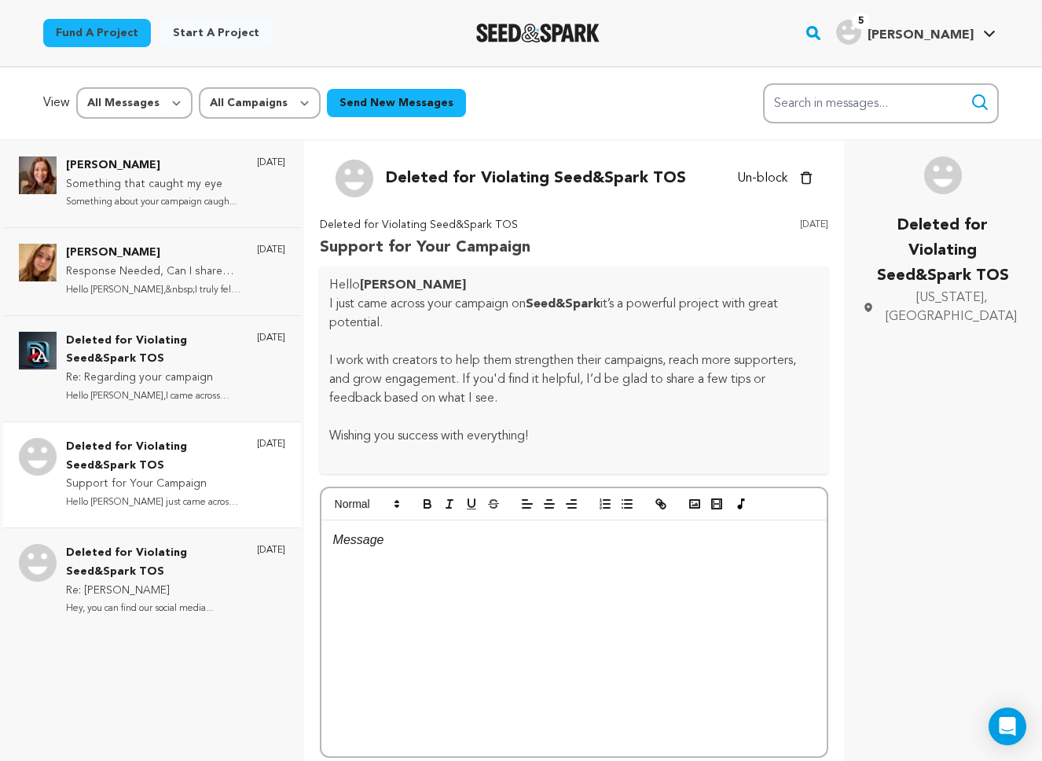
click at [803, 179] on icon "button" at bounding box center [806, 177] width 13 height 13
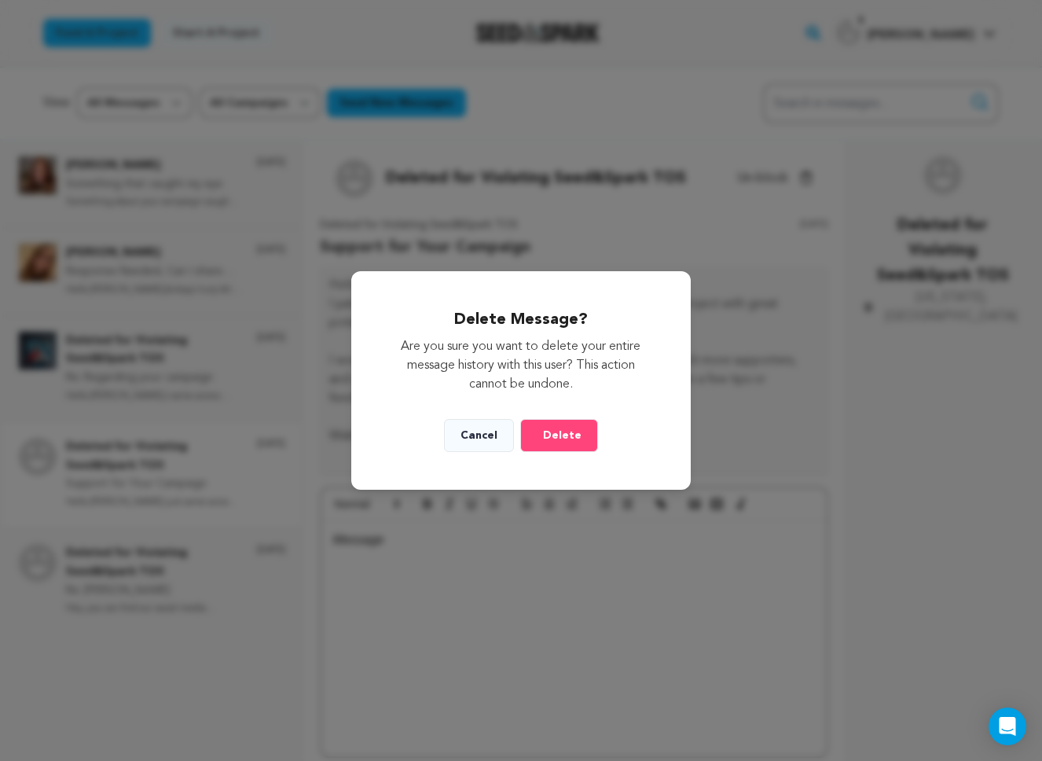
click at [552, 437] on span "Delete" at bounding box center [562, 436] width 39 height 16
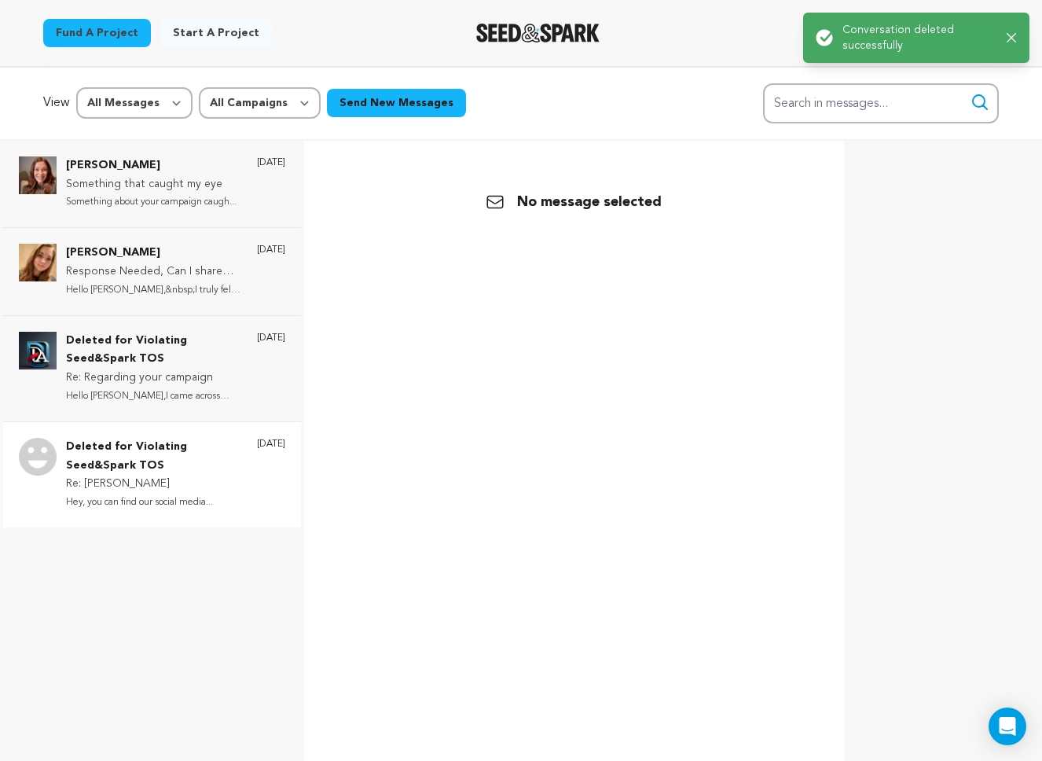
click at [194, 461] on p "Deleted for Violating Seed&Spark TOS" at bounding box center [153, 457] width 175 height 38
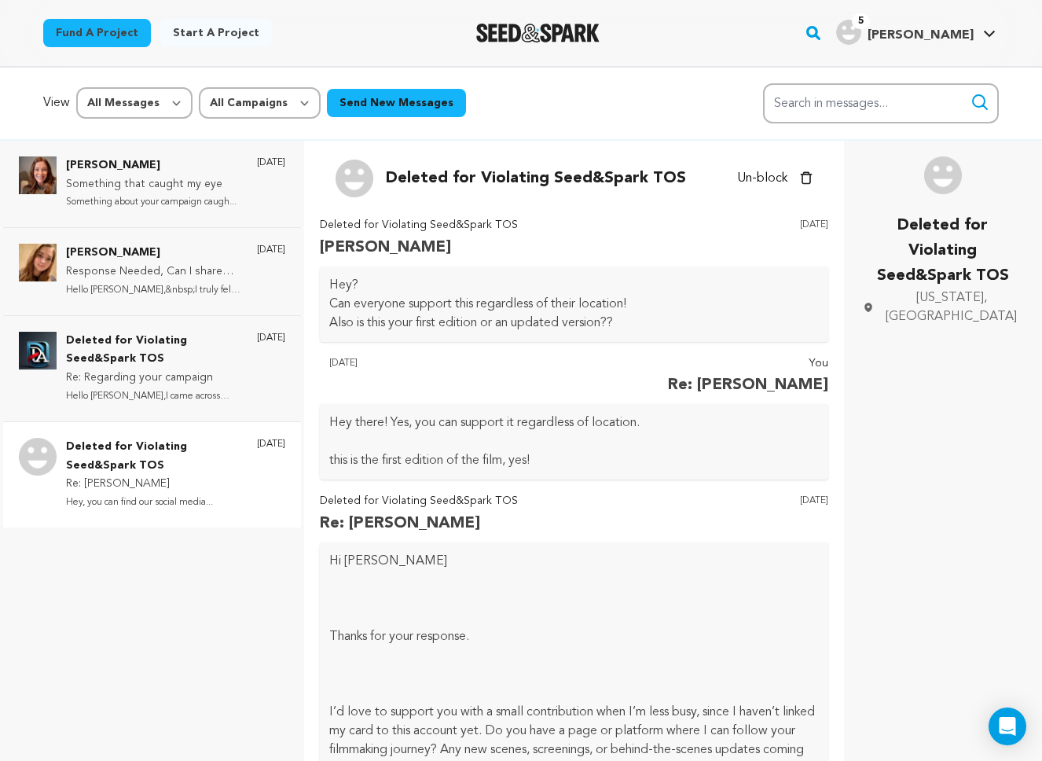
click at [808, 178] on icon "button" at bounding box center [806, 177] width 13 height 13
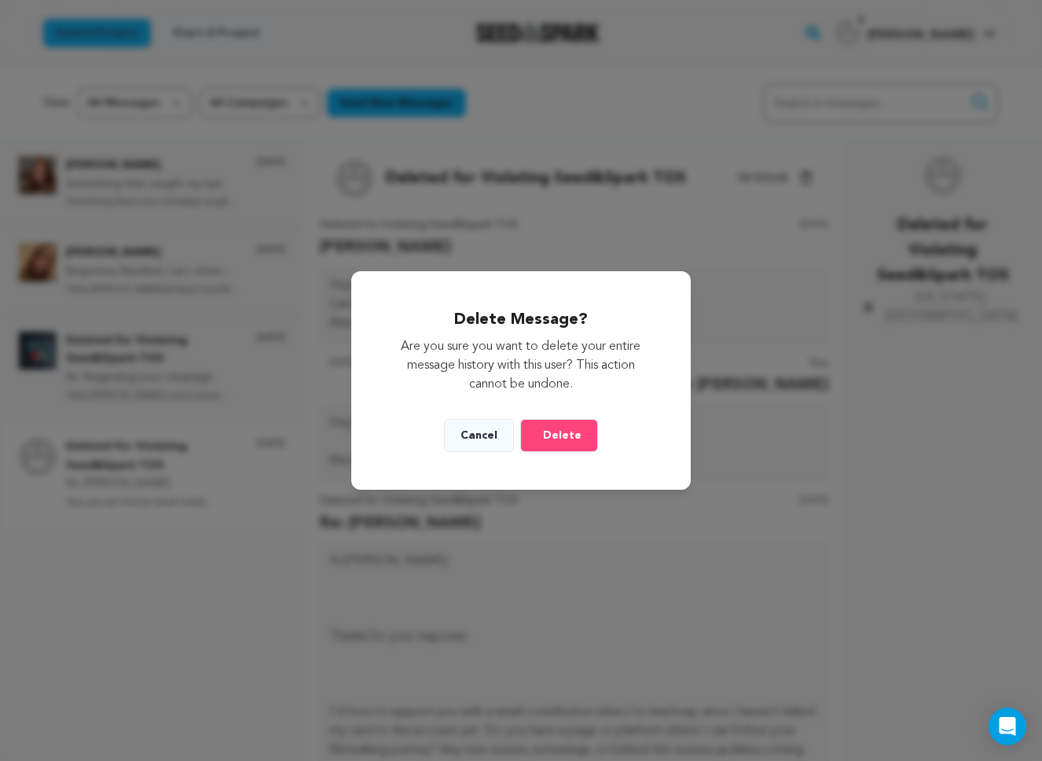
click at [559, 442] on span "Delete" at bounding box center [562, 436] width 39 height 16
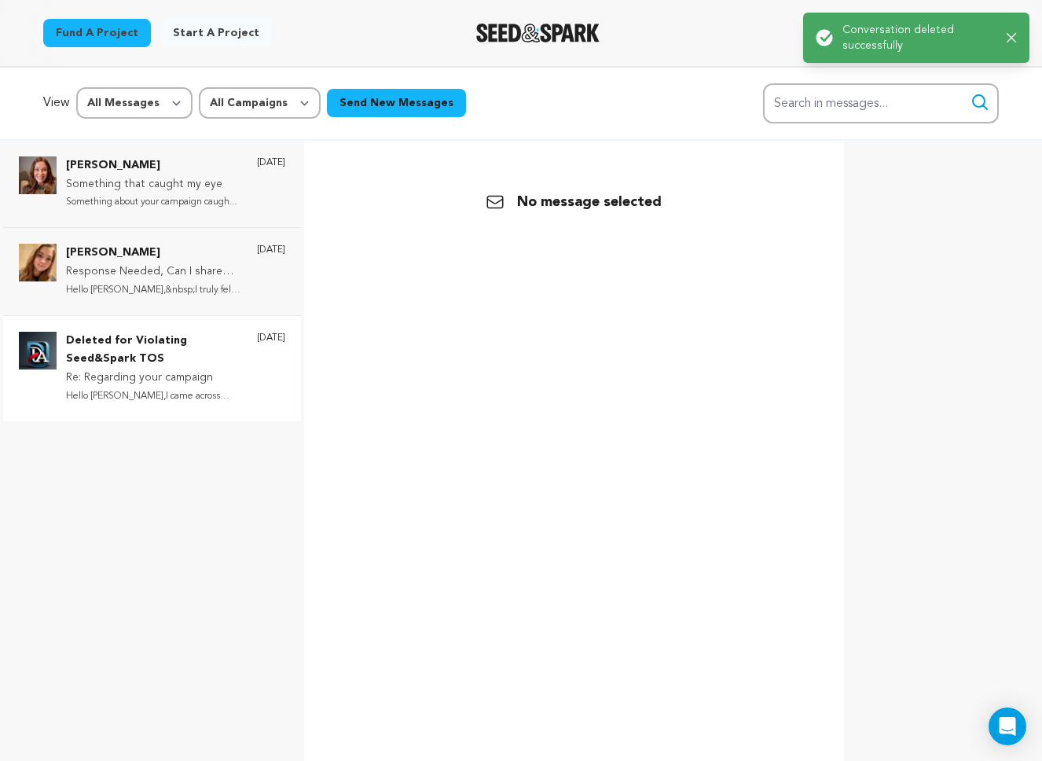
click at [197, 394] on p "Hello Anna Salles,I came across you..." at bounding box center [153, 396] width 175 height 18
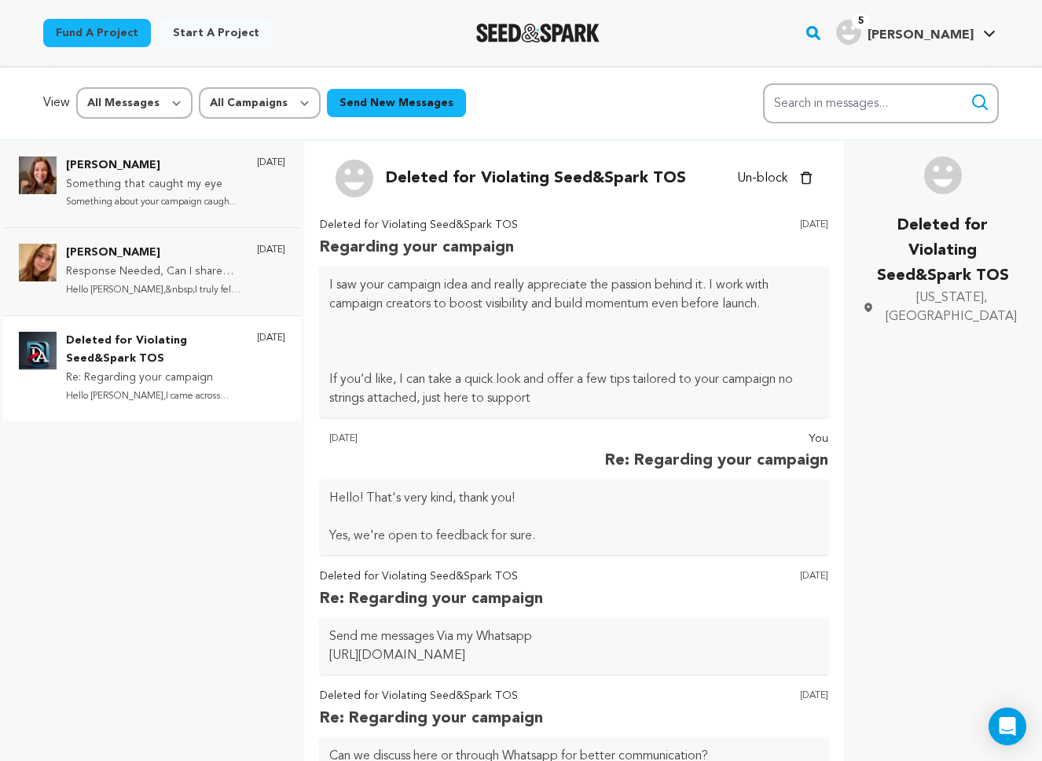
click at [798, 178] on div "Un-block Block user Delete conversation" at bounding box center [774, 179] width 75 height 38
click at [817, 175] on div "Deleted for Violating Seed&Spark TOS Un-block Block user Delete conversation" at bounding box center [574, 179] width 508 height 38
click at [804, 178] on icon "button" at bounding box center [806, 177] width 13 height 13
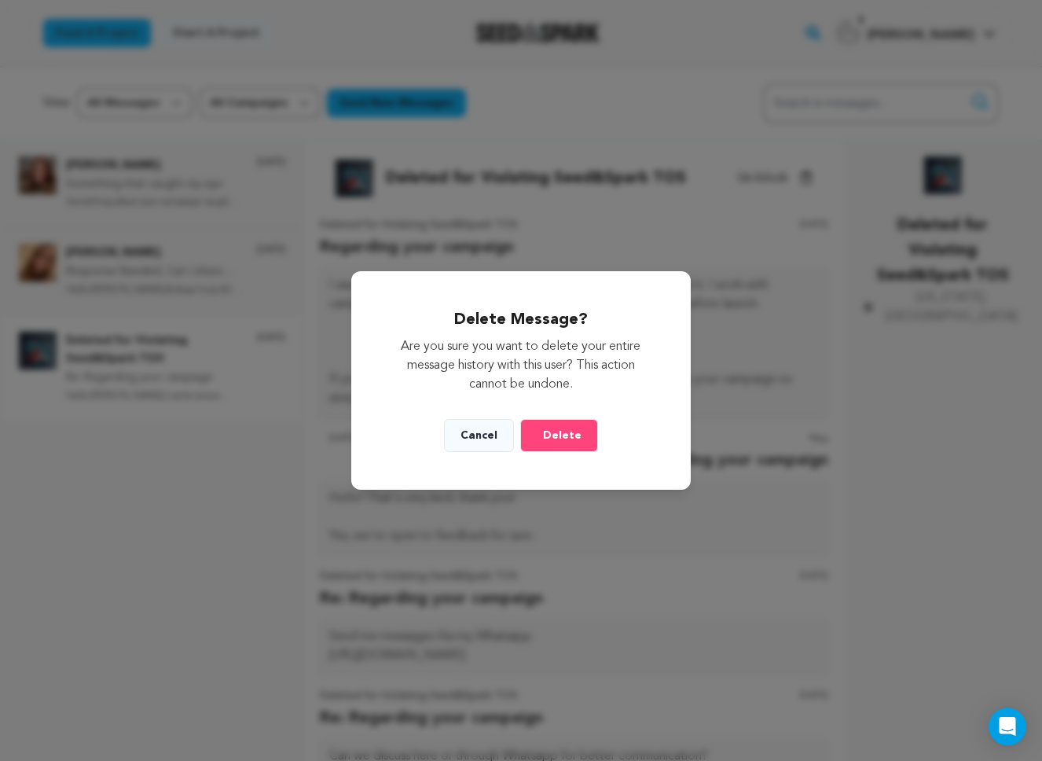
click at [563, 444] on button "Delete" at bounding box center [559, 435] width 78 height 33
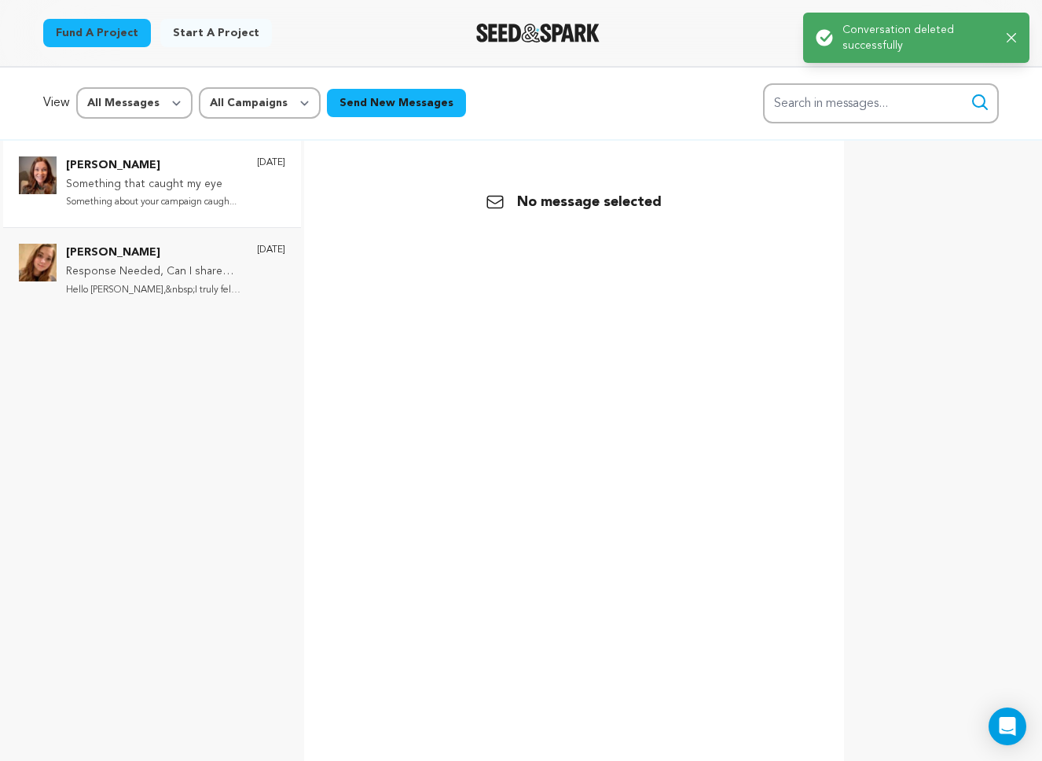
click at [257, 209] on div "1 day ago" at bounding box center [271, 183] width 28 height 55
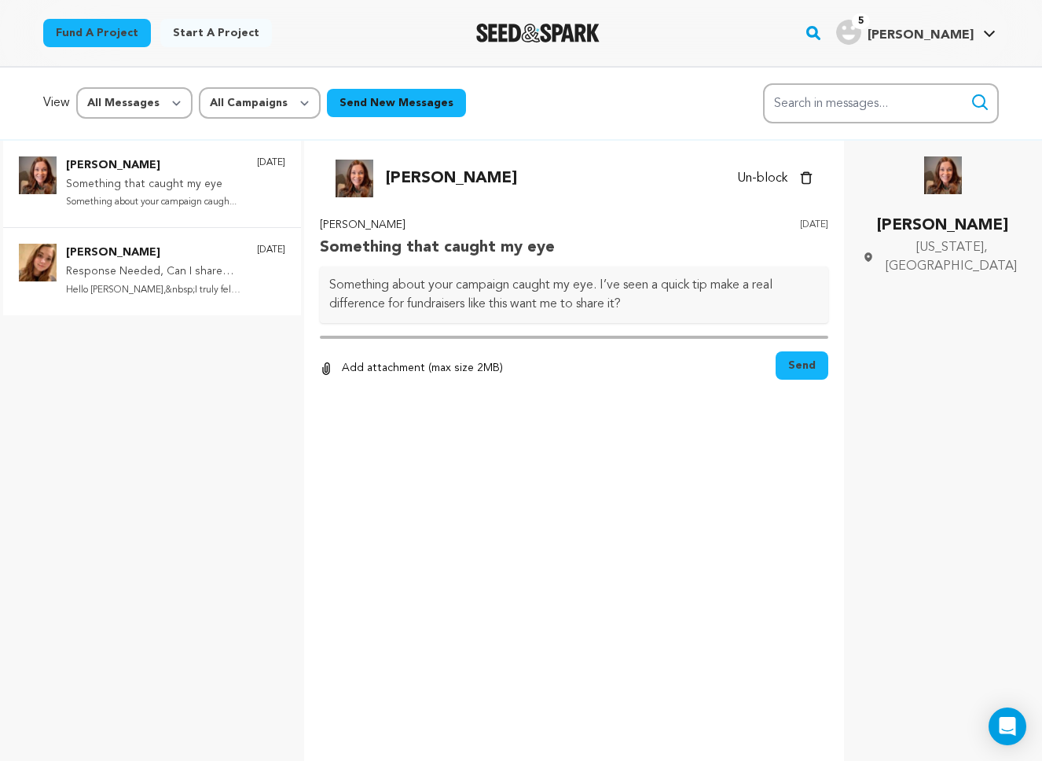
click at [216, 255] on p "Emma Martinez" at bounding box center [153, 253] width 175 height 19
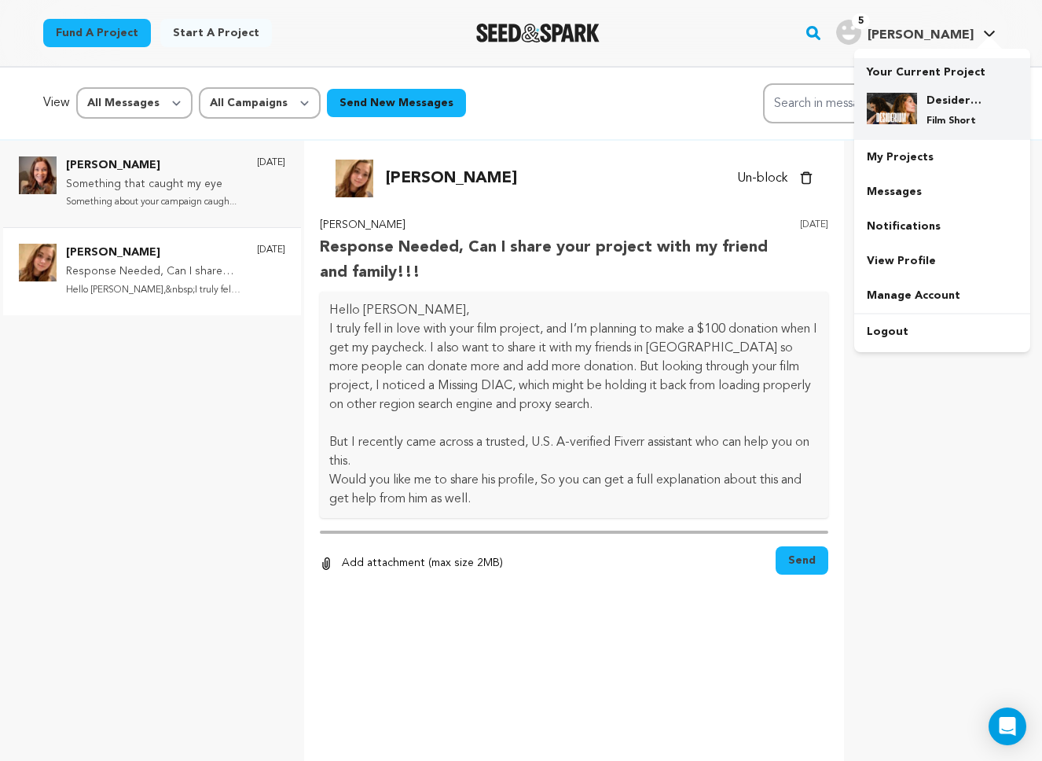
click at [905, 122] on img at bounding box center [892, 108] width 50 height 31
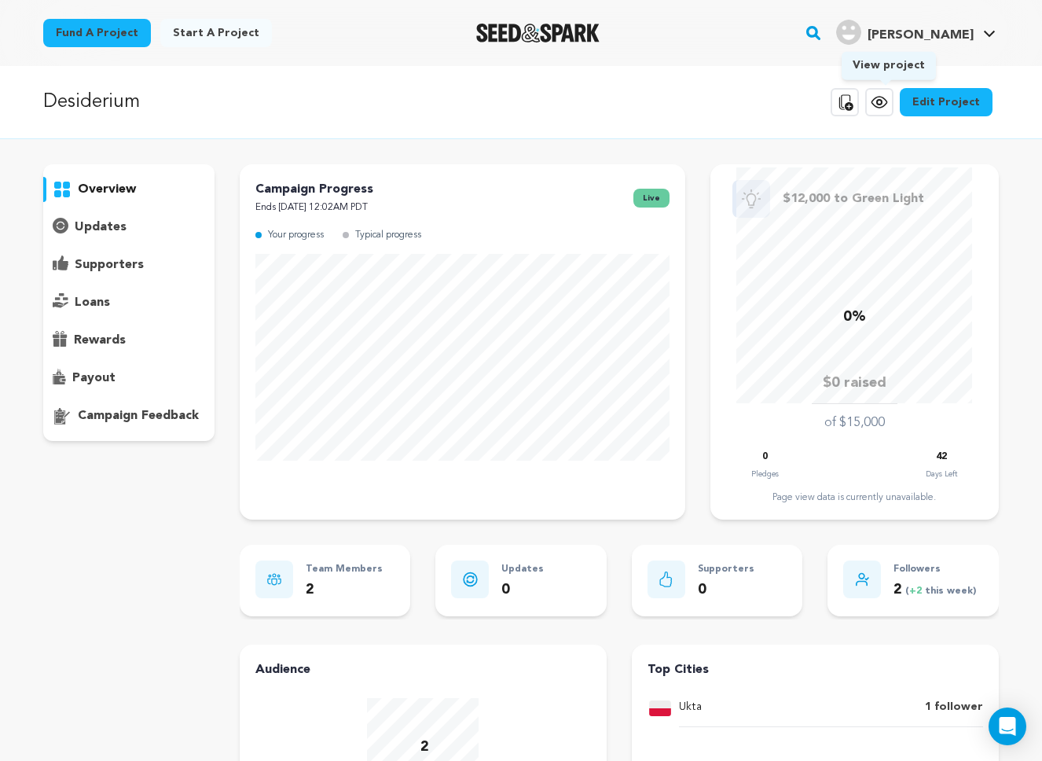
click at [880, 102] on icon at bounding box center [879, 102] width 19 height 19
